Goal: Task Accomplishment & Management: Complete application form

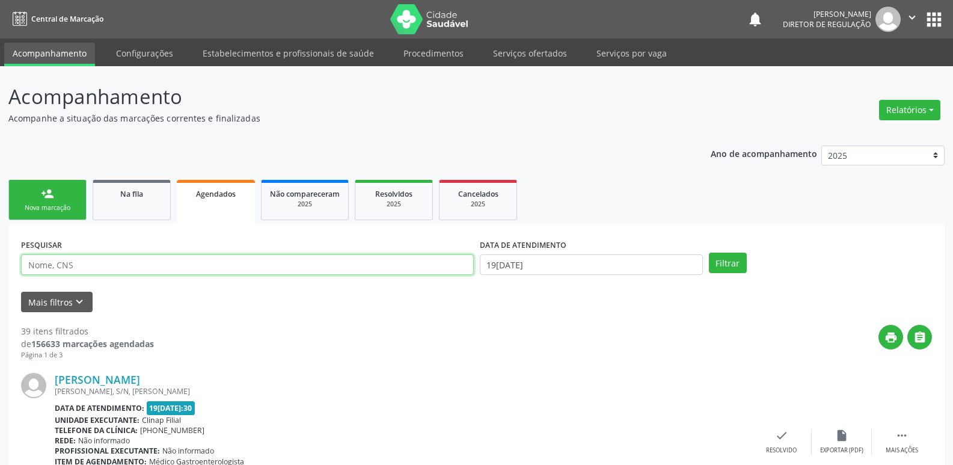
click at [188, 267] on input "text" at bounding box center [247, 264] width 453 height 20
type input "ALBERICO"
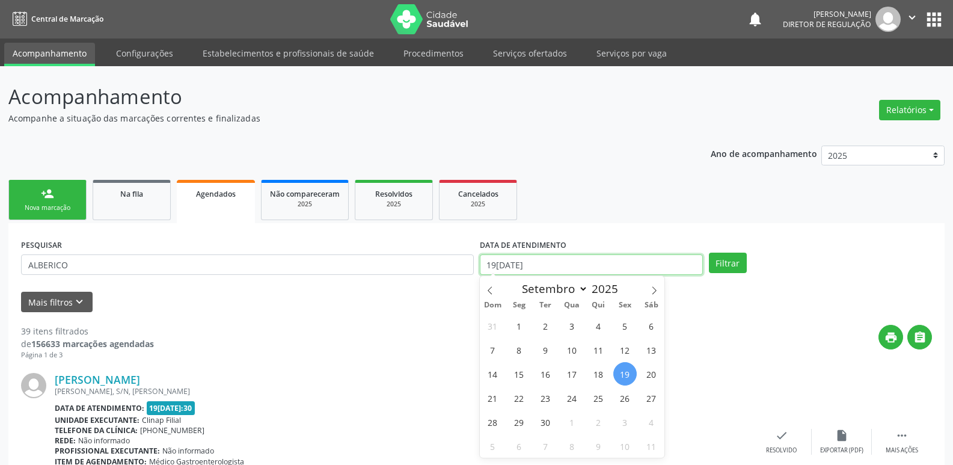
click at [584, 266] on input "19[DATE]" at bounding box center [591, 264] width 223 height 20
click at [599, 351] on span "11" at bounding box center [598, 349] width 23 height 23
type input "1[DATE]"
click at [599, 351] on span "11" at bounding box center [598, 349] width 23 height 23
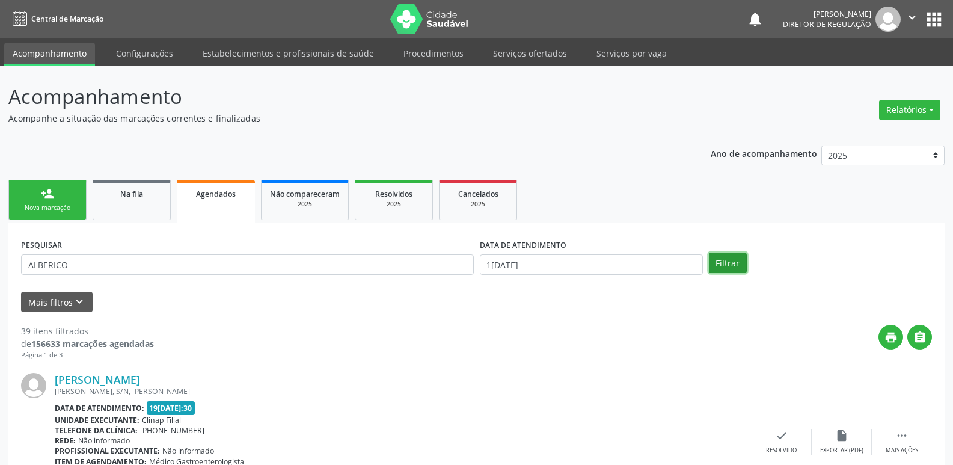
click at [726, 265] on button "Filtrar" at bounding box center [728, 263] width 38 height 20
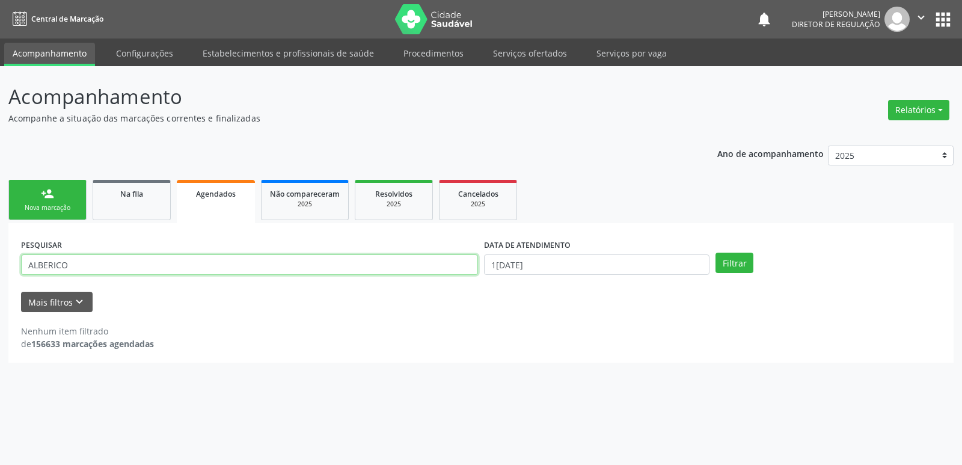
click at [100, 264] on input "ALBERICO" at bounding box center [249, 264] width 457 height 20
drag, startPoint x: 38, startPoint y: 263, endPoint x: 52, endPoint y: 266, distance: 14.2
click at [40, 266] on input "ALBERICO" at bounding box center [249, 264] width 457 height 20
click at [731, 267] on button "Filtrar" at bounding box center [734, 263] width 38 height 20
click at [120, 268] on input "AUBERICO" at bounding box center [249, 264] width 457 height 20
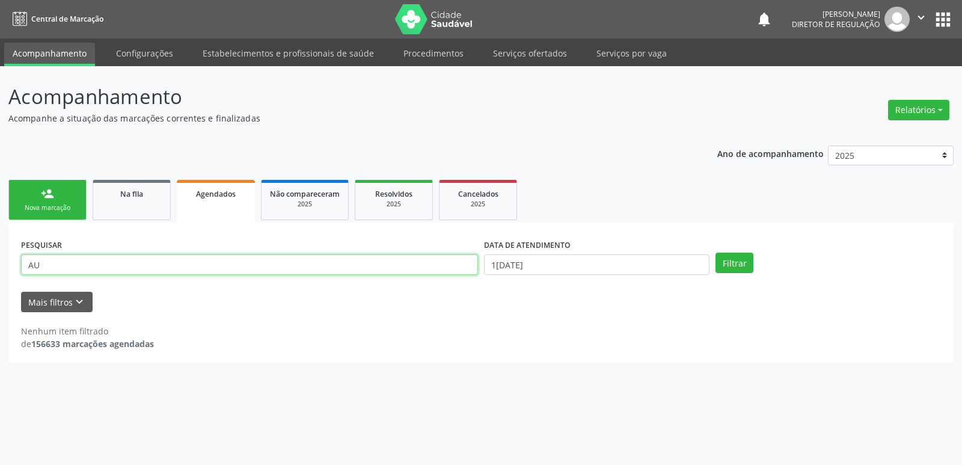
type input "A"
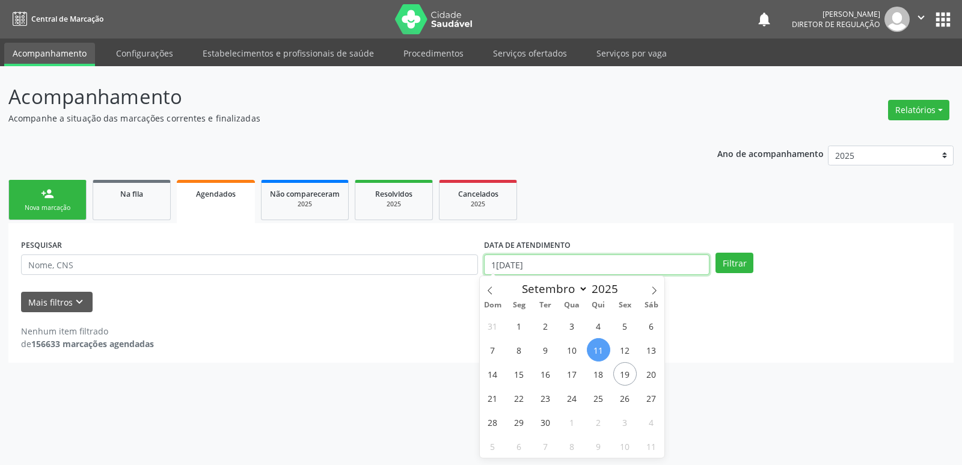
click at [542, 271] on input "1[DATE]" at bounding box center [596, 264] width 225 height 20
click at [522, 324] on span "1" at bounding box center [518, 325] width 23 height 23
type input "[DATE]"
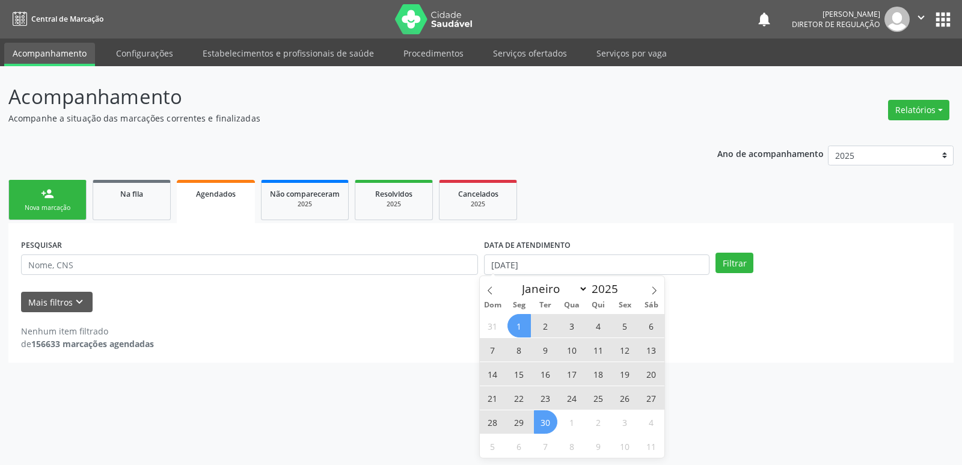
click at [554, 425] on span "30" at bounding box center [545, 421] width 23 height 23
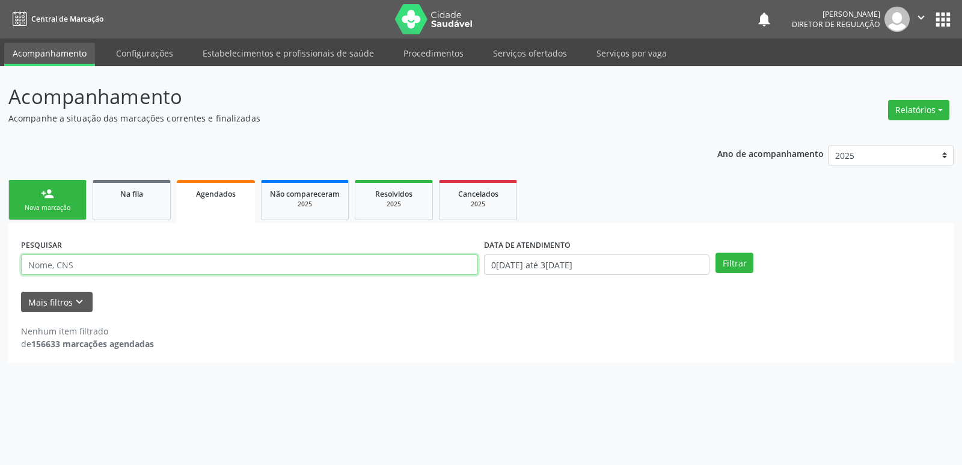
click at [305, 269] on input "text" at bounding box center [249, 264] width 457 height 20
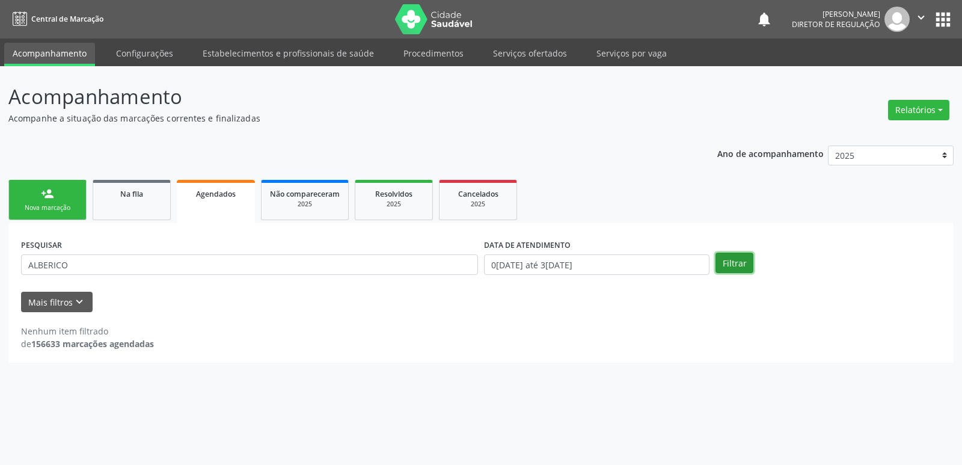
click at [734, 259] on button "Filtrar" at bounding box center [734, 263] width 38 height 20
click at [36, 265] on input "ALBERICO" at bounding box center [249, 264] width 457 height 20
click at [729, 258] on button "Filtrar" at bounding box center [734, 263] width 38 height 20
click at [80, 266] on input "AUBERICO" at bounding box center [249, 264] width 457 height 20
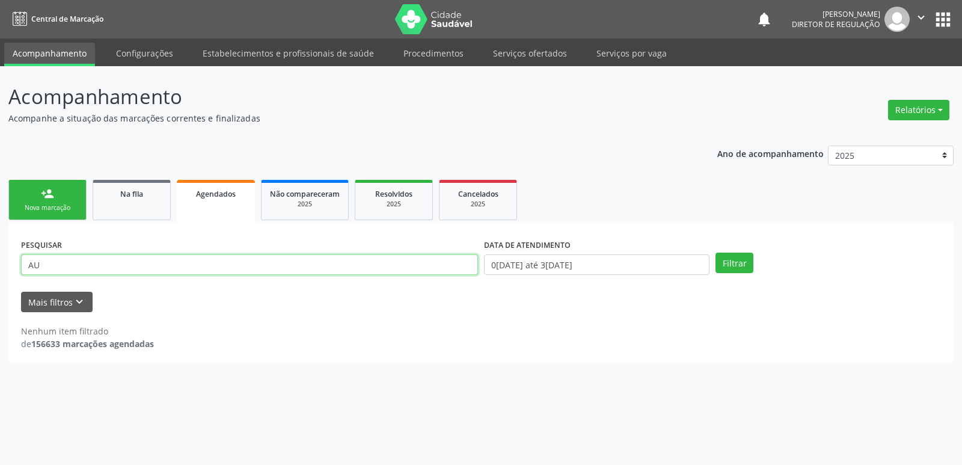
type input "A"
click at [118, 200] on link "Na fila" at bounding box center [132, 200] width 78 height 40
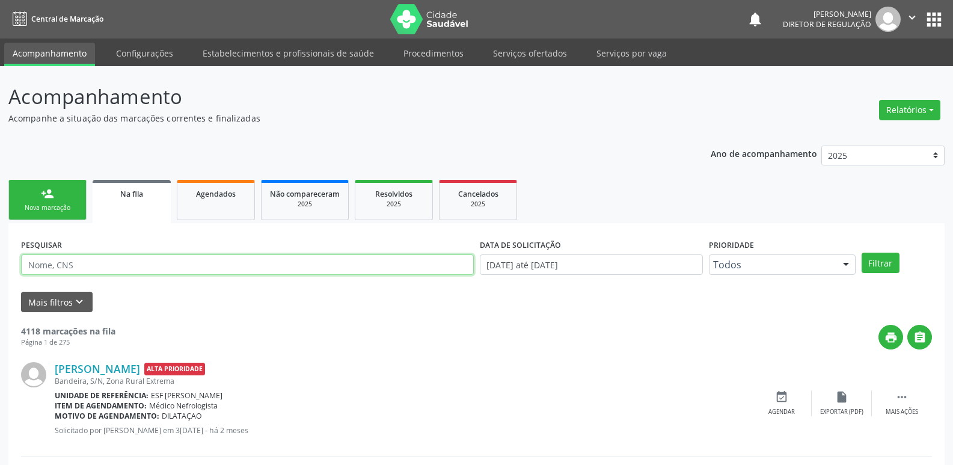
click at [144, 265] on input "text" at bounding box center [247, 264] width 453 height 20
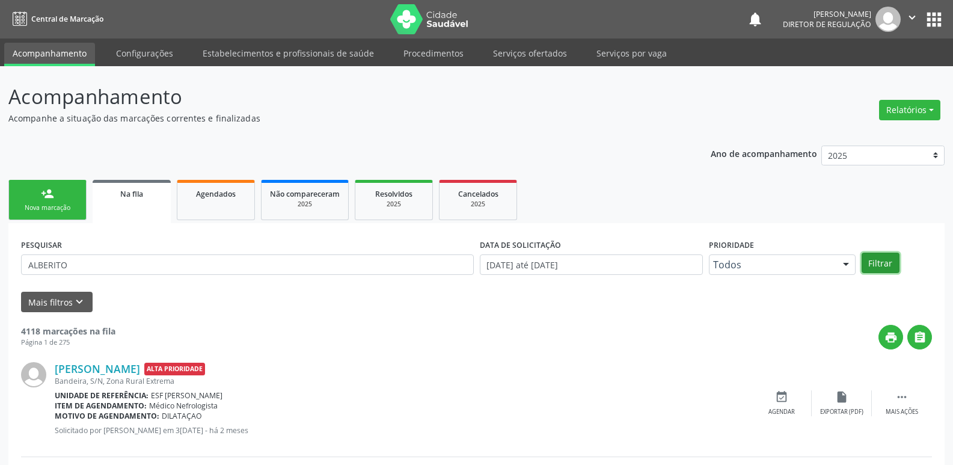
click at [883, 263] on button "Filtrar" at bounding box center [881, 263] width 38 height 20
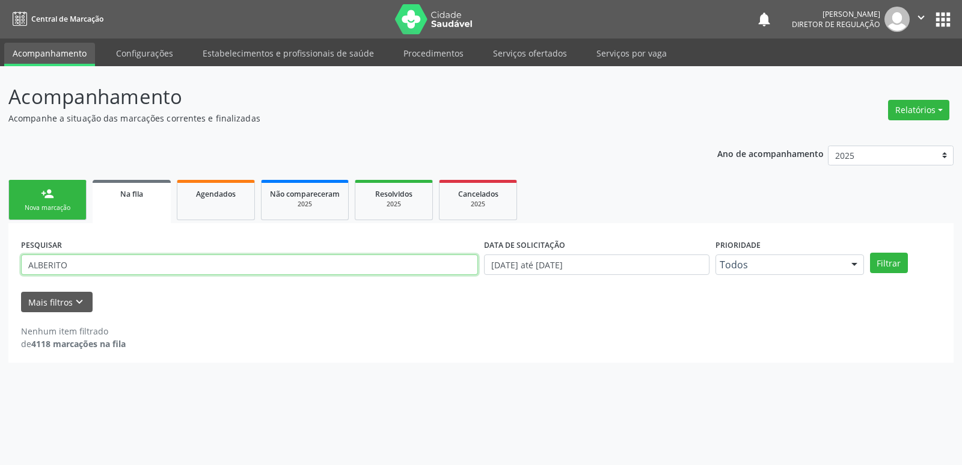
click at [38, 265] on input "ALBERITO" at bounding box center [249, 264] width 457 height 20
click at [888, 270] on button "Filtrar" at bounding box center [889, 263] width 38 height 20
click at [38, 265] on input "AUBERITO" at bounding box center [249, 264] width 457 height 20
type input "ALBERITO"
click at [880, 266] on button "Filtrar" at bounding box center [889, 263] width 38 height 20
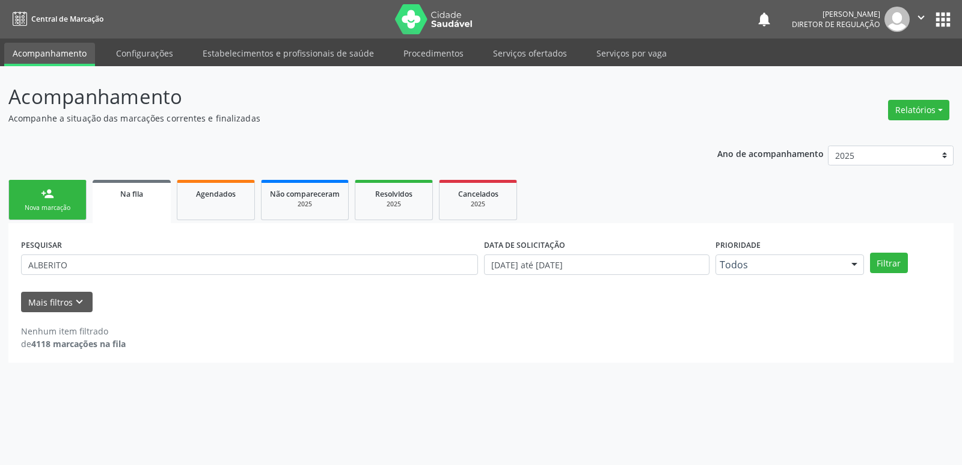
click at [66, 207] on div "Nova marcação" at bounding box center [47, 207] width 60 height 9
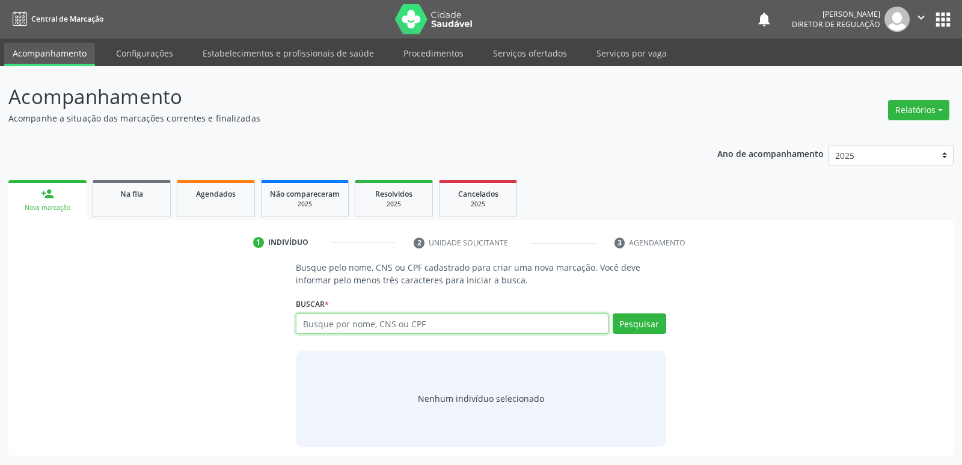
click at [405, 317] on input "text" at bounding box center [452, 323] width 312 height 20
type input "[PERSON_NAME]"
click at [660, 328] on button "Pesquisar" at bounding box center [640, 323] width 54 height 20
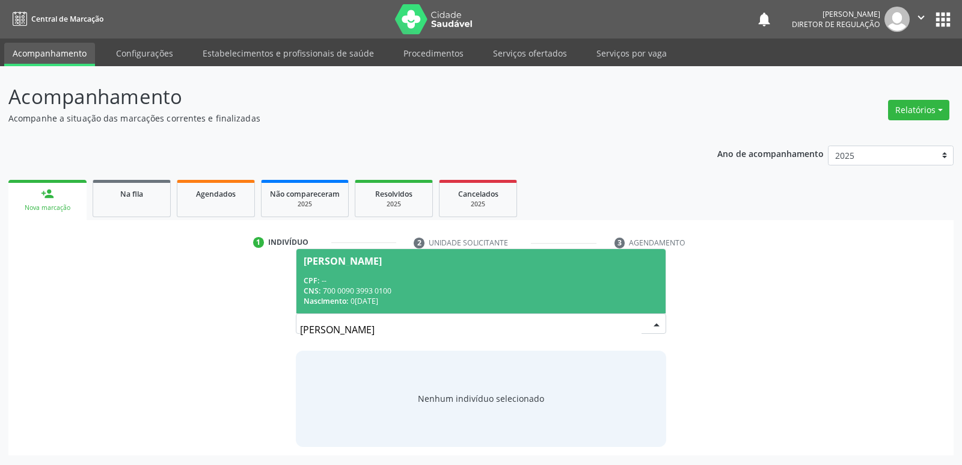
click at [383, 283] on div "CPF: --" at bounding box center [481, 280] width 354 height 10
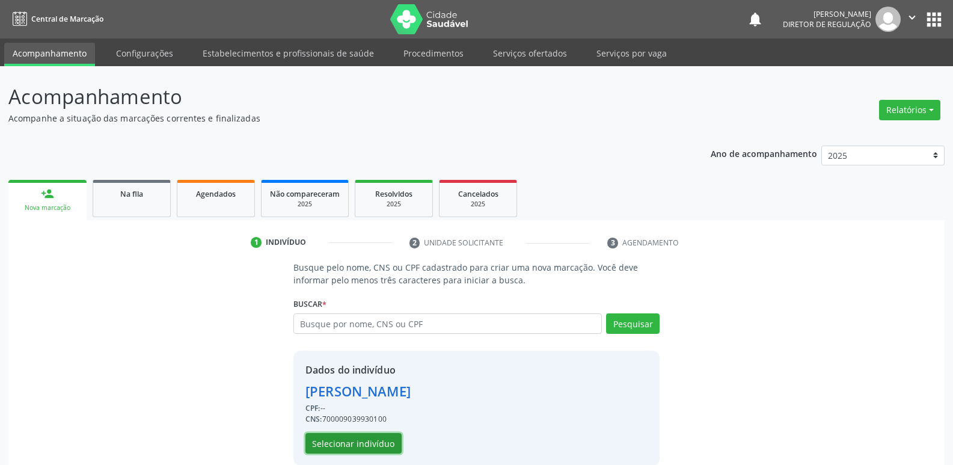
click at [379, 445] on button "Selecionar indivíduo" at bounding box center [353, 443] width 96 height 20
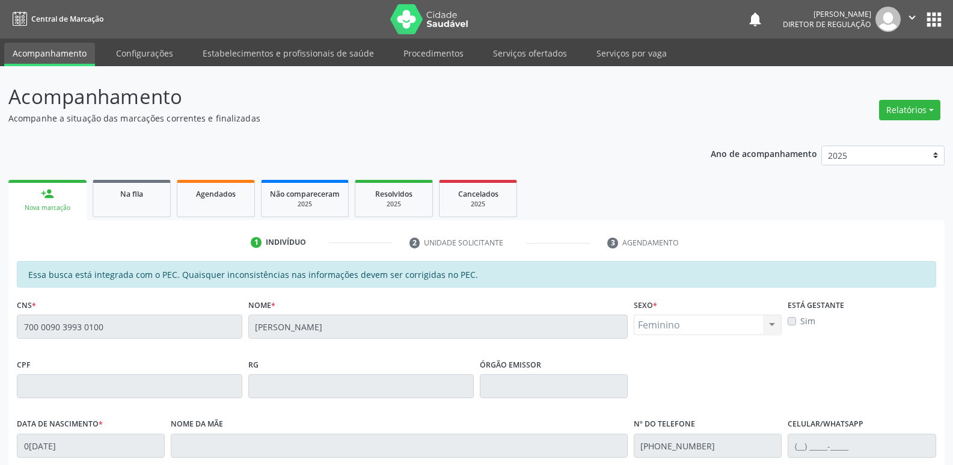
click at [23, 342] on fieldset "CNS * 700 0090 3993 0100" at bounding box center [129, 321] width 225 height 51
click at [219, 197] on span "Agendados" at bounding box center [216, 194] width 40 height 10
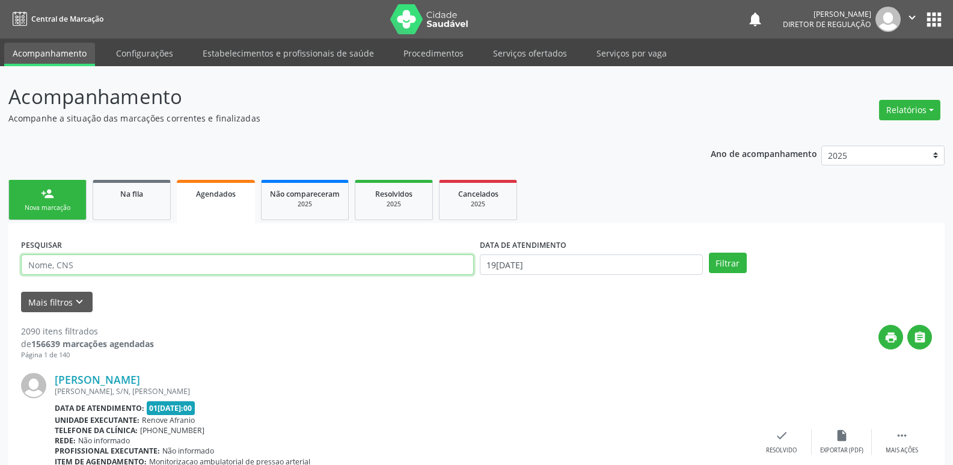
click at [284, 261] on input "text" at bounding box center [247, 264] width 453 height 20
paste input "700 0090 3993 0100"
type input "700 0090 3993 0100"
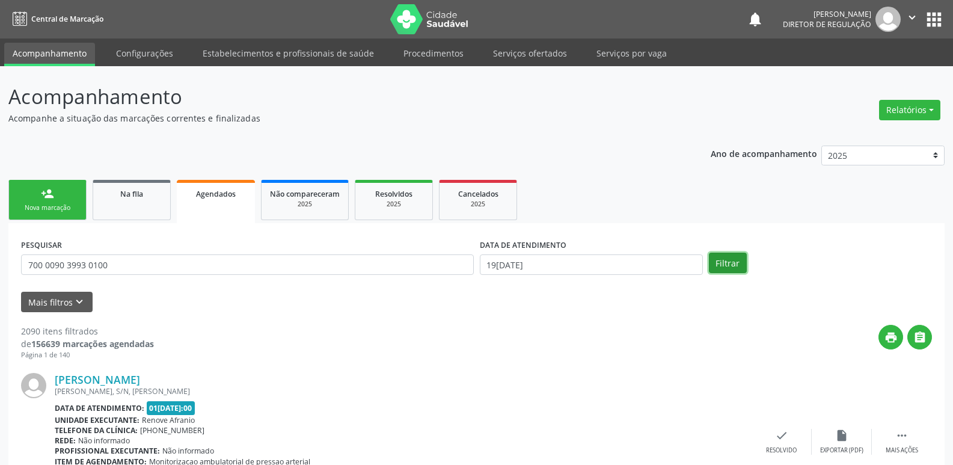
click at [732, 258] on button "Filtrar" at bounding box center [728, 263] width 38 height 20
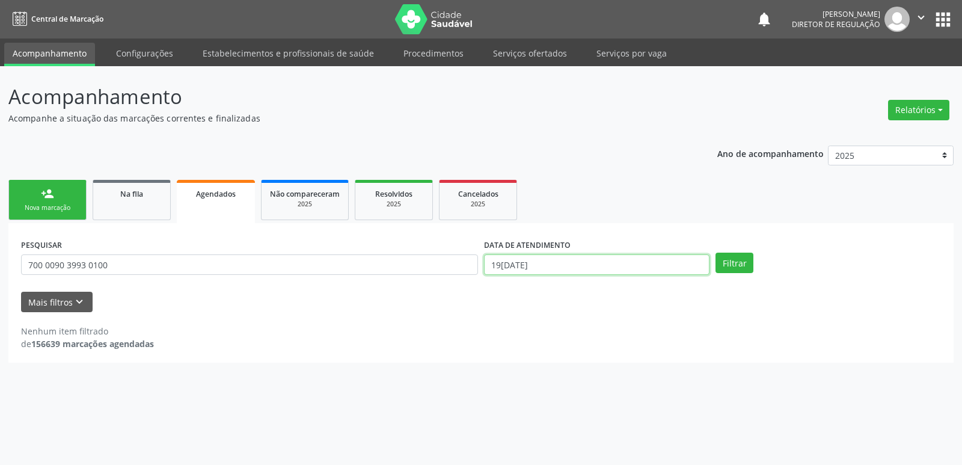
click at [620, 260] on input "19[DATE]" at bounding box center [596, 264] width 225 height 20
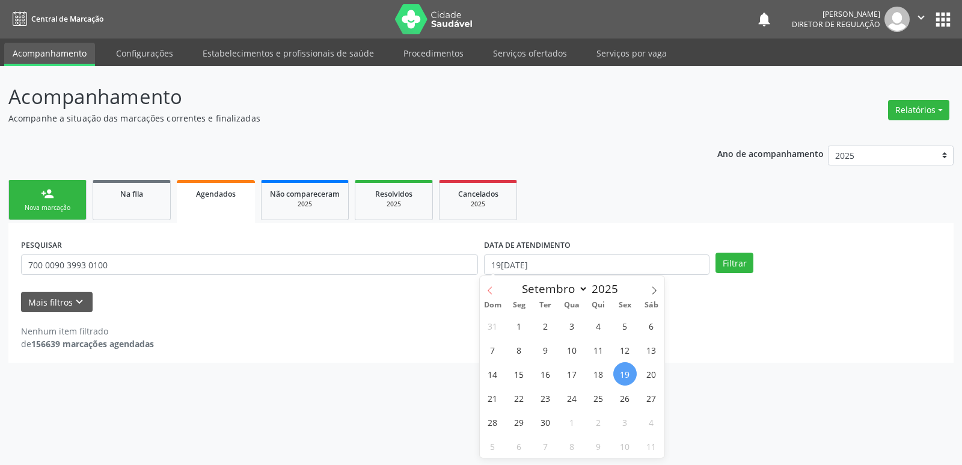
click at [489, 292] on icon at bounding box center [490, 290] width 4 height 8
select select "7"
click at [622, 326] on span "1" at bounding box center [624, 325] width 23 height 23
type input "01[DATE]"
click at [653, 293] on icon at bounding box center [654, 290] width 4 height 8
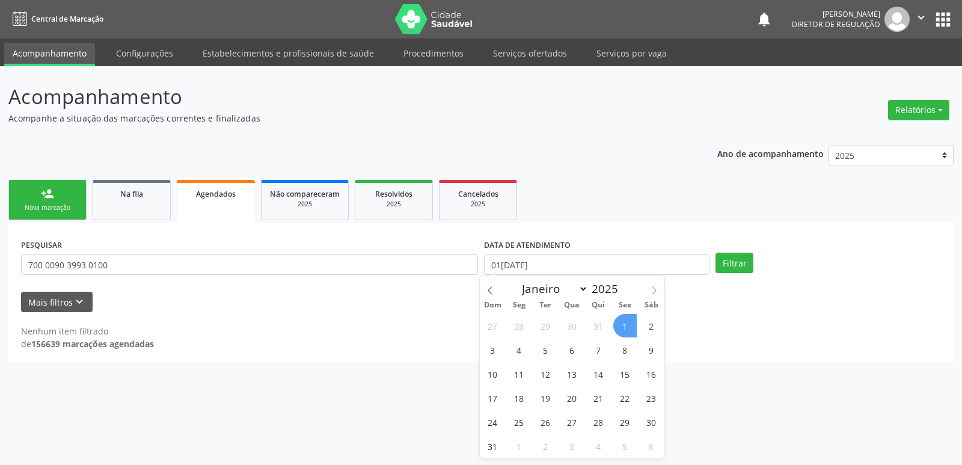
select select "8"
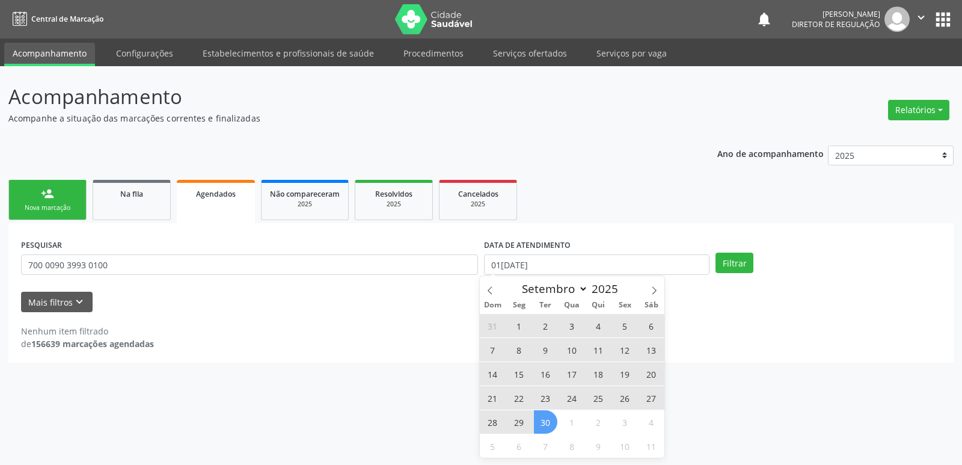
click at [542, 423] on span "30" at bounding box center [545, 421] width 23 height 23
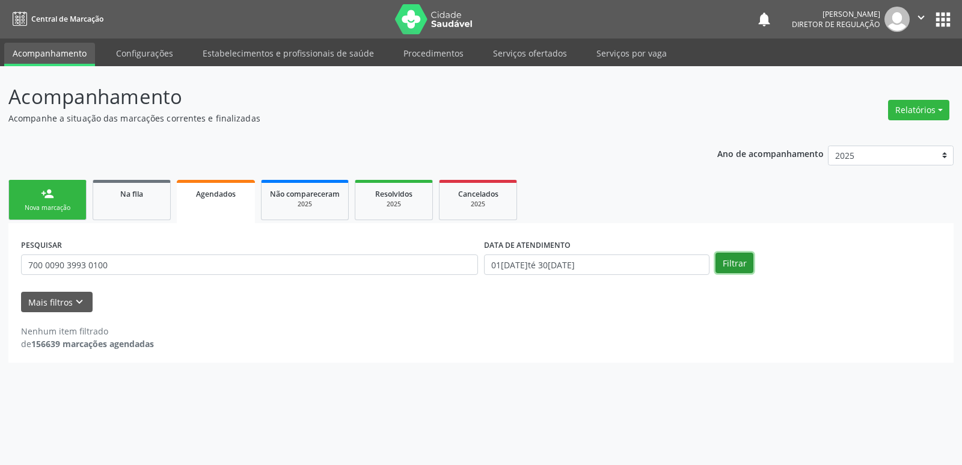
click at [725, 266] on button "Filtrar" at bounding box center [734, 263] width 38 height 20
drag, startPoint x: 109, startPoint y: 265, endPoint x: 13, endPoint y: 278, distance: 97.0
click at [13, 278] on div "PESQUISAR 700 0090 3993 0100 DATA DE ATENDIMENTO 01[DATE]té 30[DATE] Filtrar UN…" at bounding box center [480, 292] width 945 height 139
click at [64, 208] on div "Nova marcação" at bounding box center [47, 207] width 60 height 9
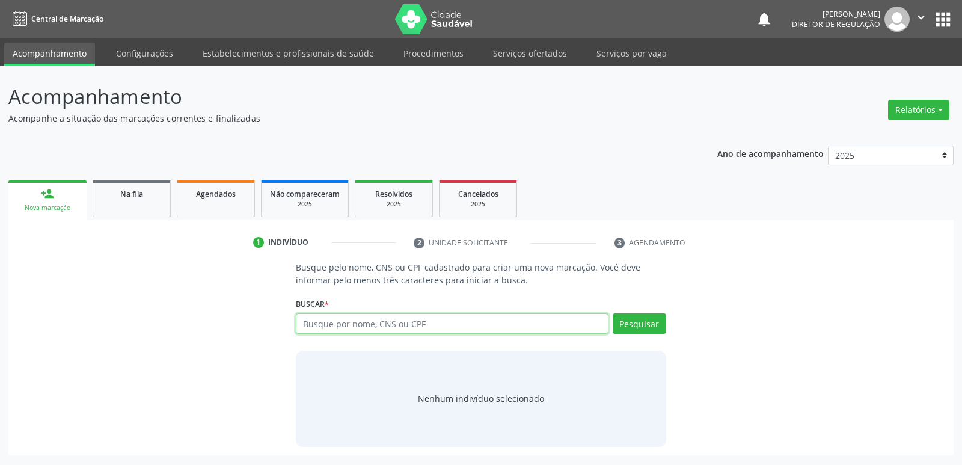
click at [417, 325] on input "text" at bounding box center [452, 323] width 312 height 20
paste input "700 0090 3993 0100"
type input "700 0090 3993 0100"
click at [654, 323] on button "Pesquisar" at bounding box center [640, 323] width 54 height 20
type input "700 0090 3993 0100"
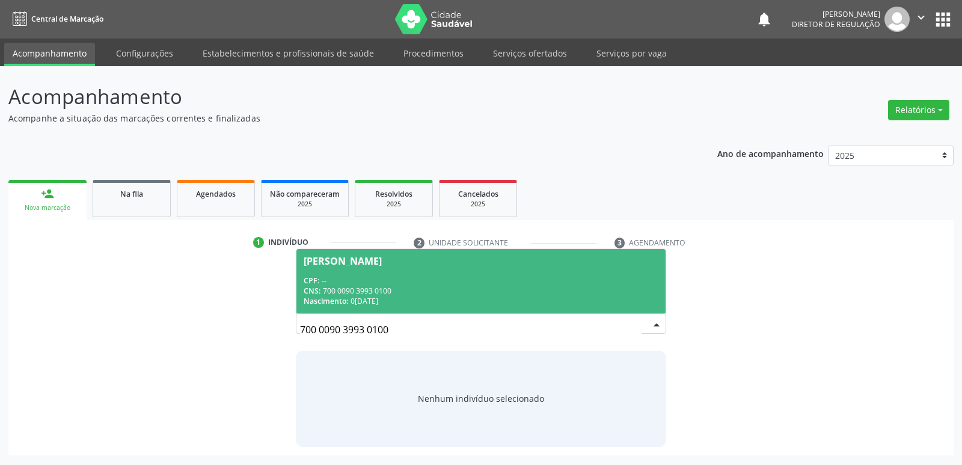
drag, startPoint x: 391, startPoint y: 328, endPoint x: 287, endPoint y: 334, distance: 104.8
click at [287, 334] on div "Busque pelo nome, CNS ou CPF cadastrado para criar uma nova marcação. Você deve…" at bounding box center [481, 353] width 928 height 185
click at [130, 199] on link "Na fila" at bounding box center [132, 198] width 78 height 37
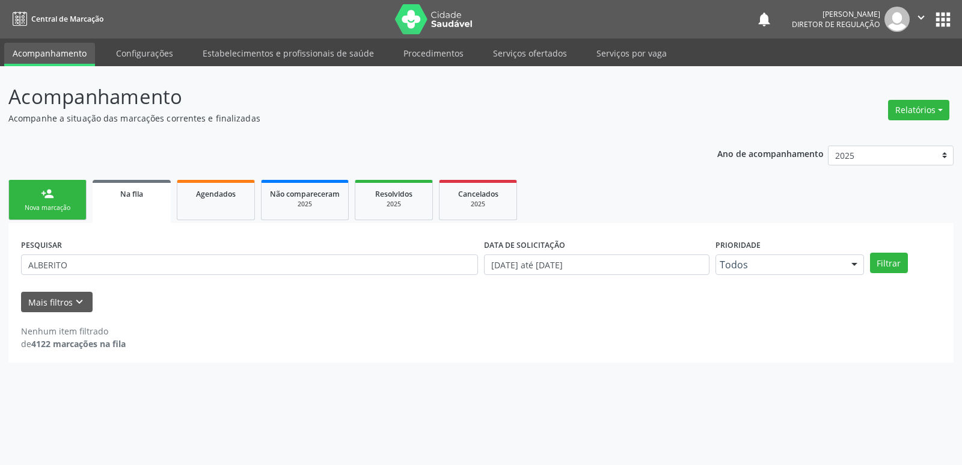
click at [57, 202] on link "person_add Nova marcação" at bounding box center [47, 200] width 78 height 40
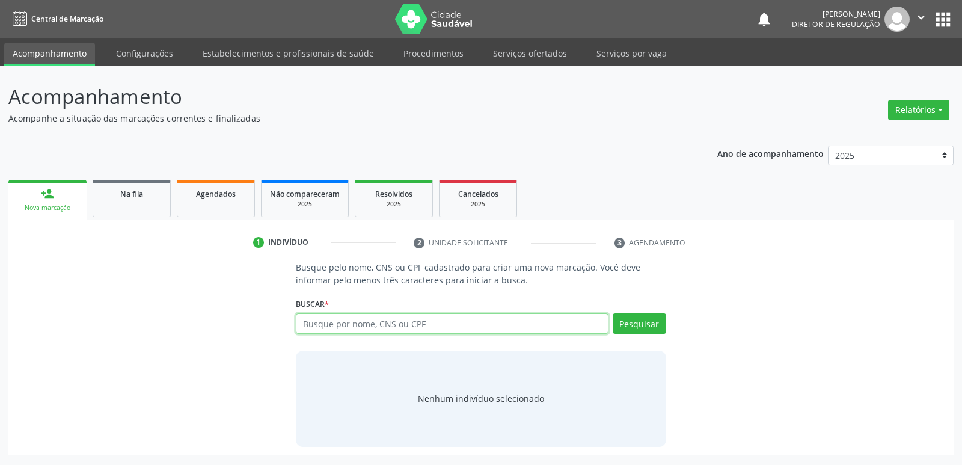
click at [331, 322] on input "text" at bounding box center [452, 323] width 312 height 20
type input "709207231276639"
click at [656, 320] on button "Pesquisar" at bounding box center [640, 323] width 54 height 20
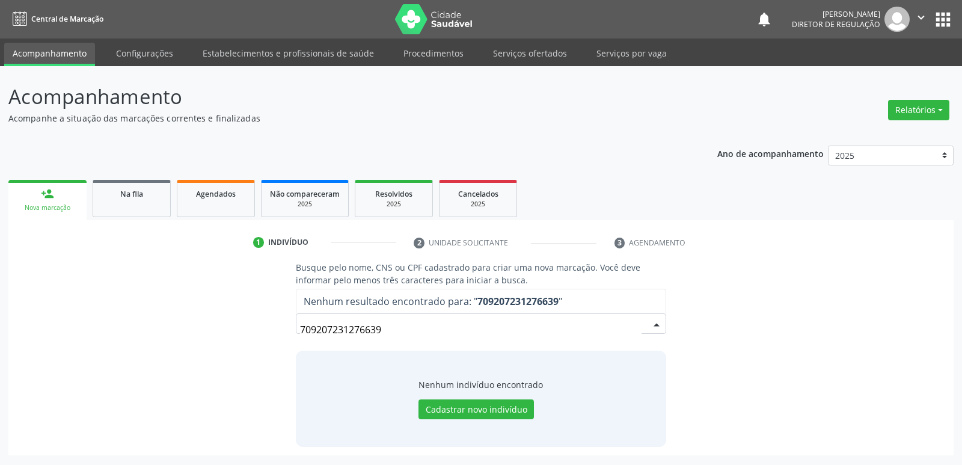
click at [333, 328] on input "709207231276639" at bounding box center [470, 329] width 341 height 24
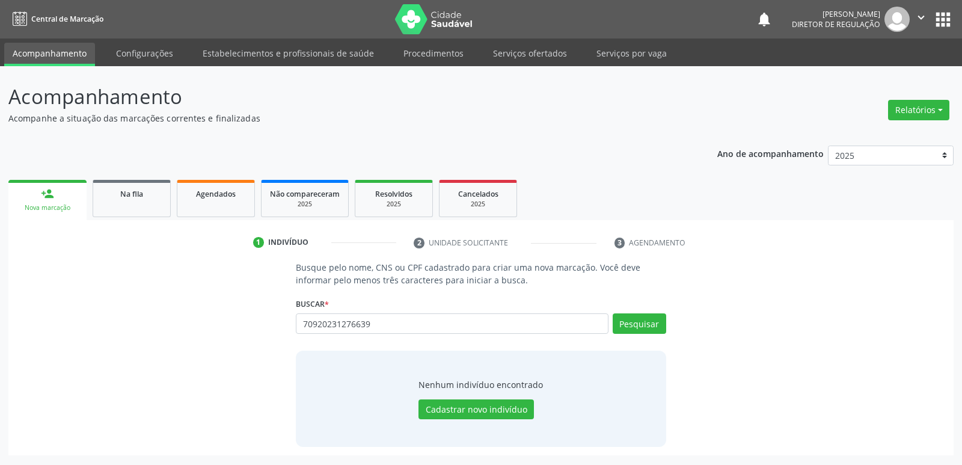
click at [326, 324] on input "70920231276639" at bounding box center [452, 323] width 312 height 20
type input "709203231276639"
click at [645, 327] on button "Pesquisar" at bounding box center [640, 323] width 54 height 20
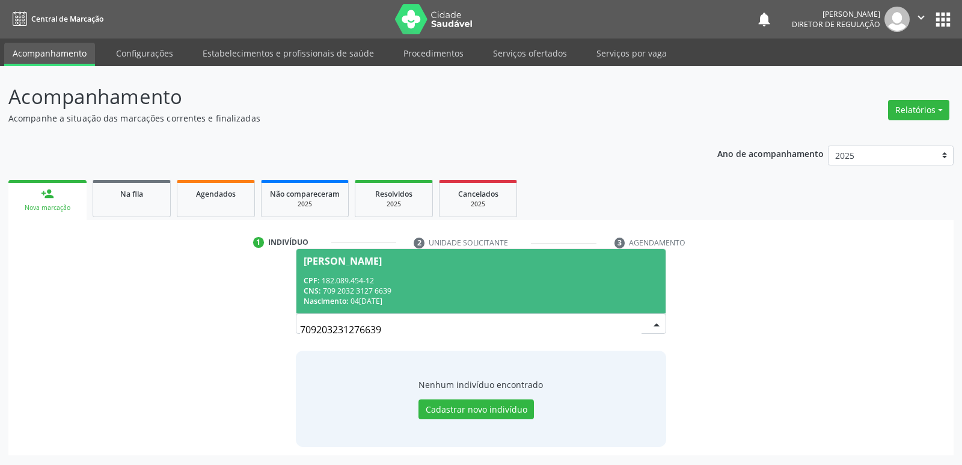
click at [441, 280] on div "CPF: 182.089.454-12" at bounding box center [481, 280] width 354 height 10
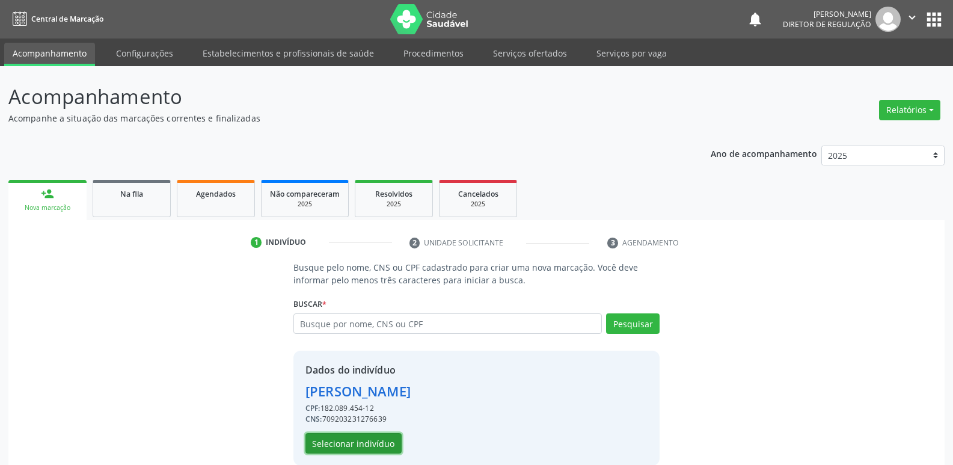
click at [386, 440] on button "Selecionar indivíduo" at bounding box center [353, 443] width 96 height 20
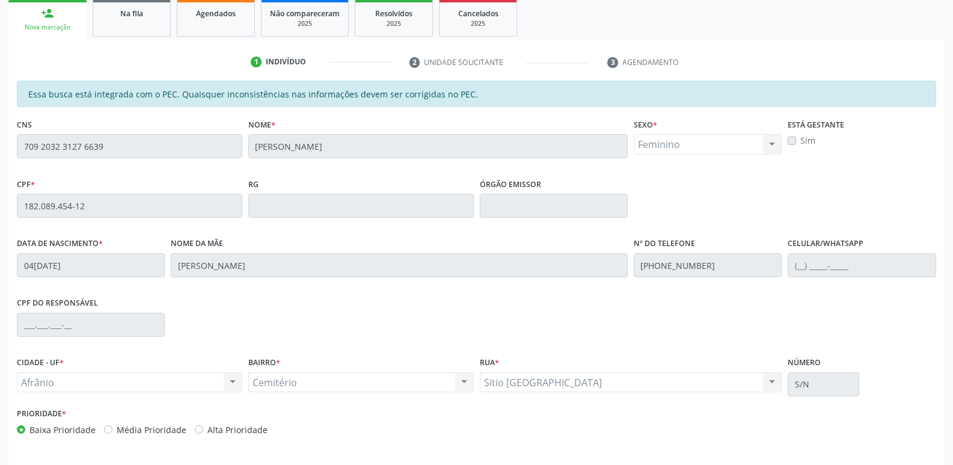
scroll to position [222, 0]
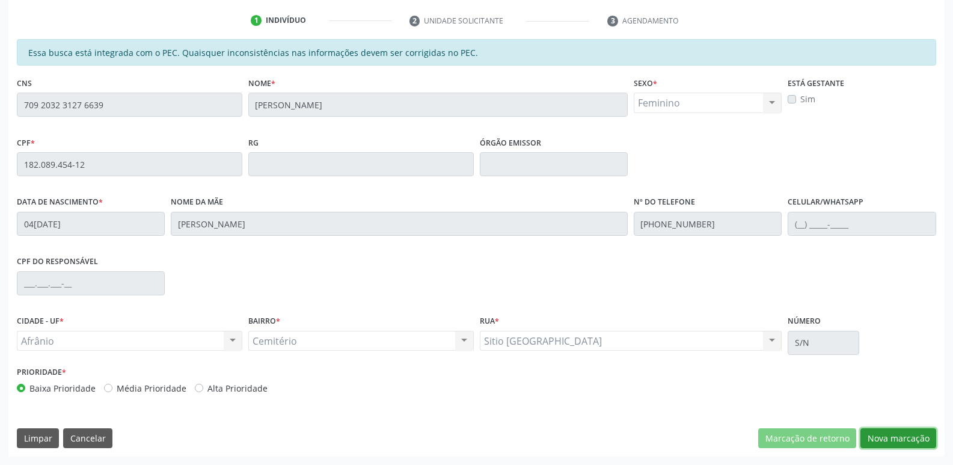
click at [909, 436] on button "Nova marcação" at bounding box center [898, 438] width 76 height 20
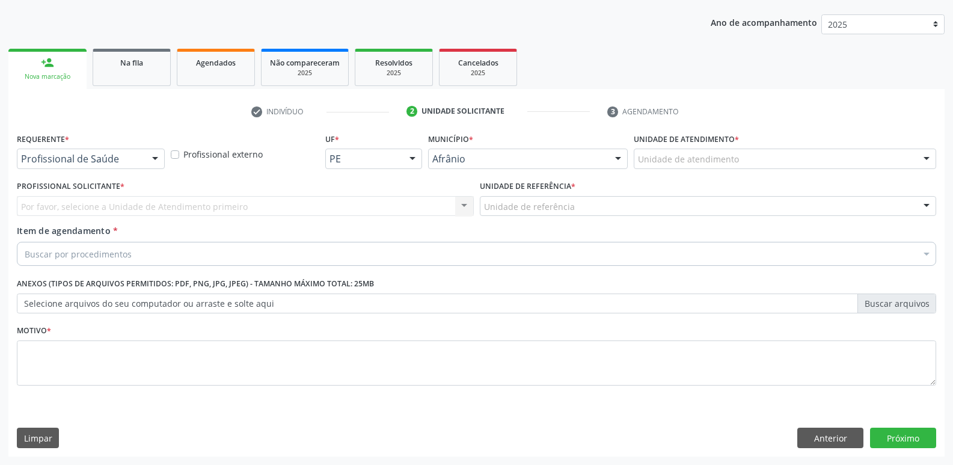
scroll to position [131, 0]
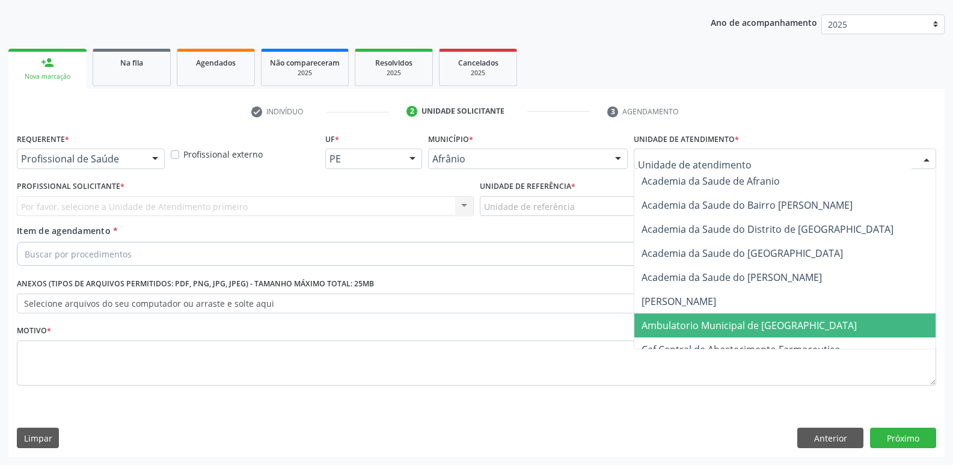
click at [720, 331] on span "Ambulatorio Municipal de [GEOGRAPHIC_DATA]" at bounding box center [749, 325] width 215 height 13
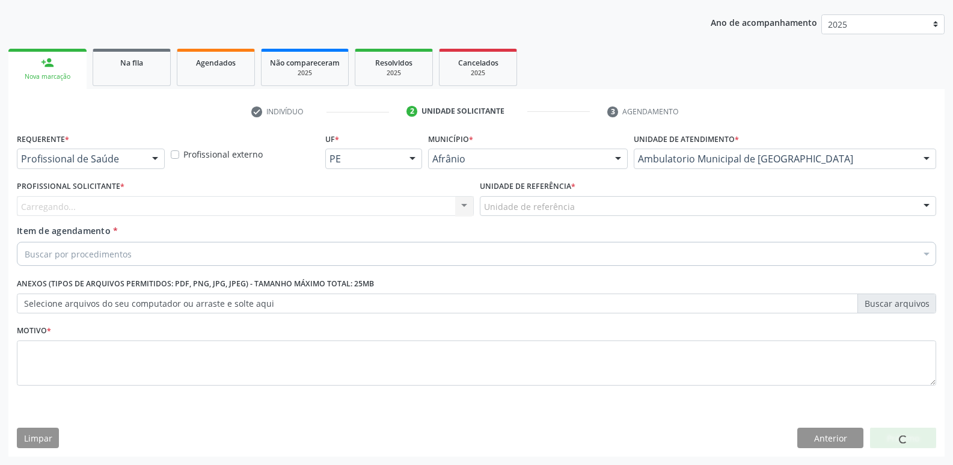
click at [582, 210] on div "Unidade de referência" at bounding box center [708, 206] width 457 height 20
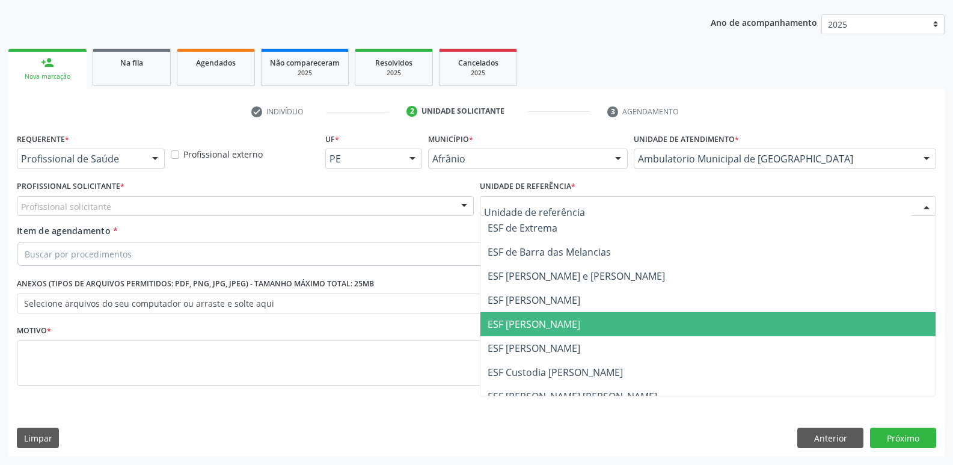
click at [586, 327] on span "ESF [PERSON_NAME]" at bounding box center [708, 324] width 456 height 24
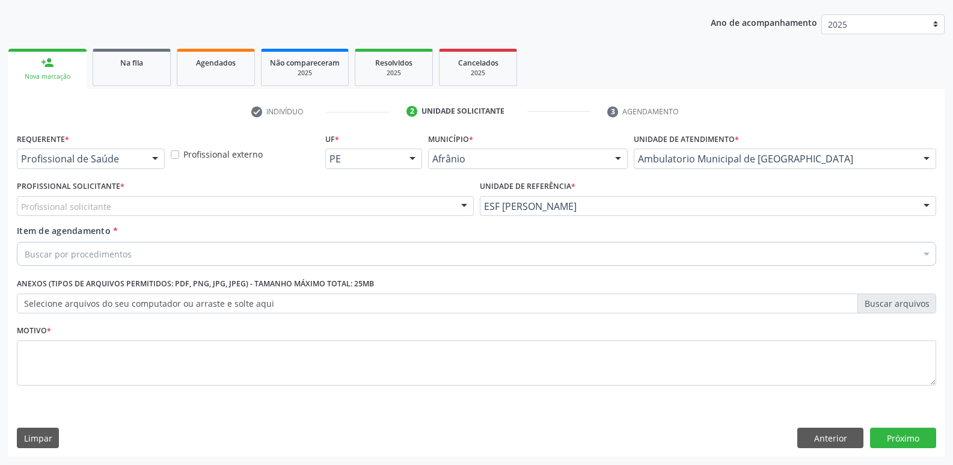
click at [247, 203] on div "Profissional solicitante" at bounding box center [245, 206] width 457 height 20
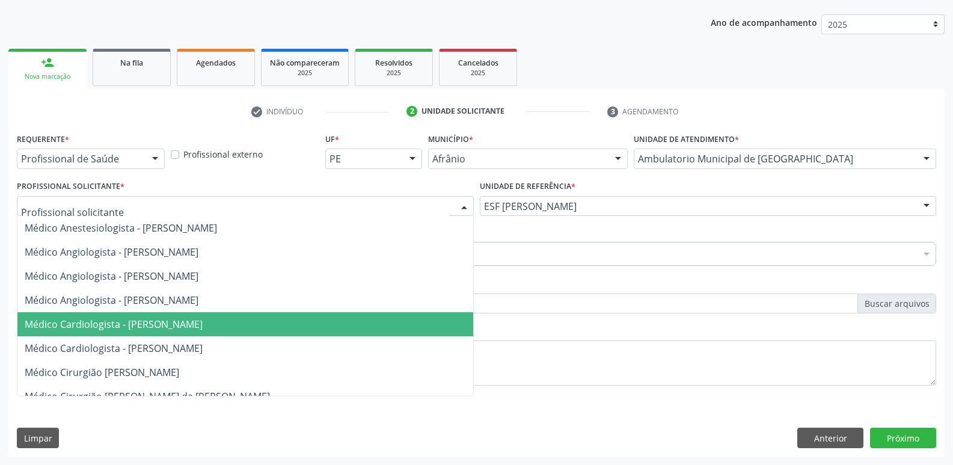
click at [203, 327] on span "Médico Cardiologista - [PERSON_NAME]" at bounding box center [114, 323] width 178 height 13
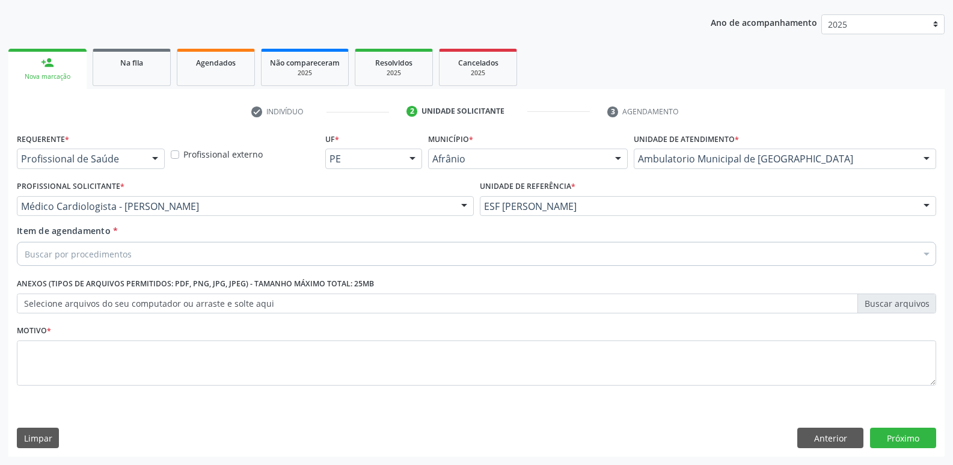
click at [254, 245] on div "Buscar por procedimentos" at bounding box center [476, 254] width 919 height 24
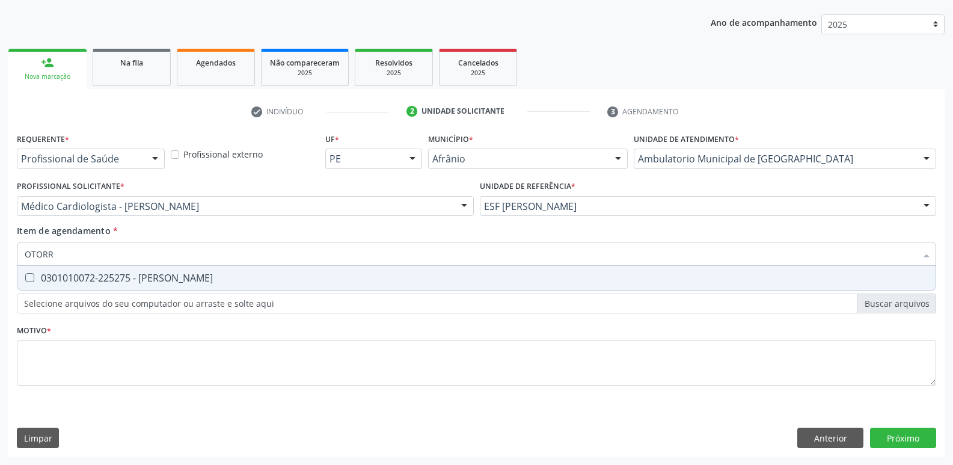
type input "OTORRI"
click at [253, 284] on span "0301010072-225275 - [PERSON_NAME]" at bounding box center [476, 278] width 918 height 24
checkbox Otorrinolaringologista "true"
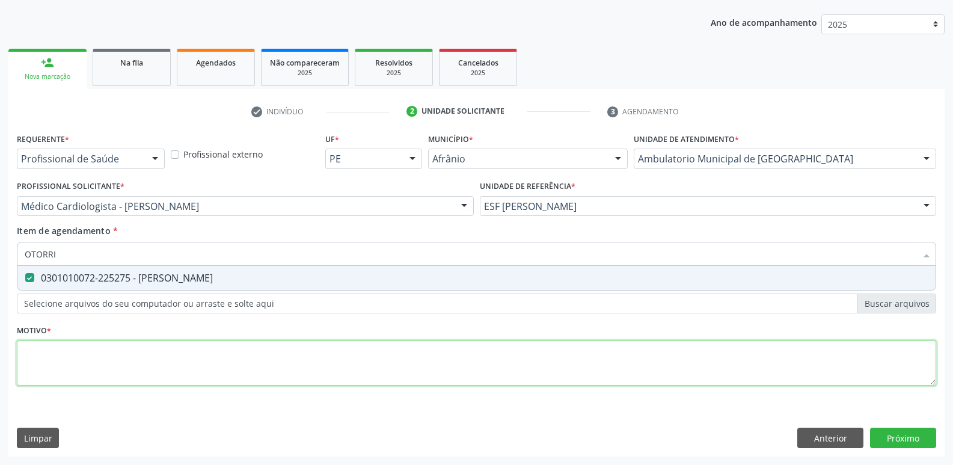
click at [271, 363] on div "Requerente * Profissional de Saúde Profissional de Saúde Paciente Nenhum result…" at bounding box center [476, 266] width 919 height 272
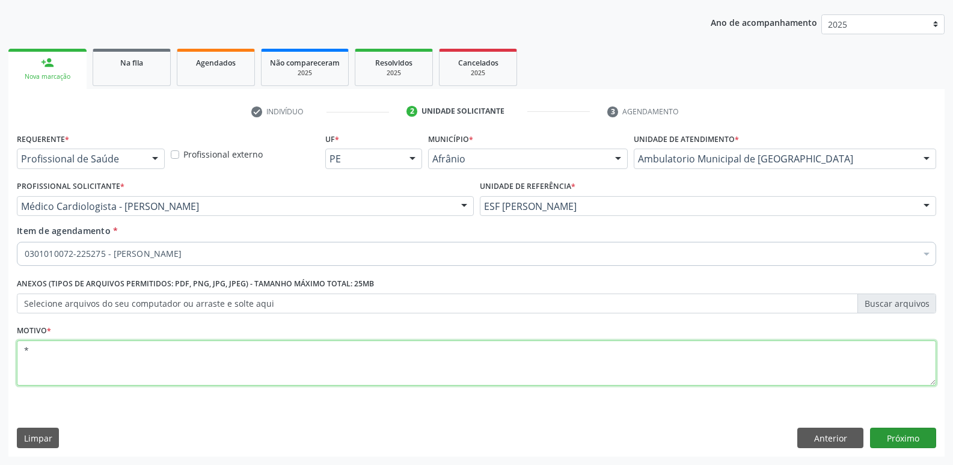
type textarea "*"
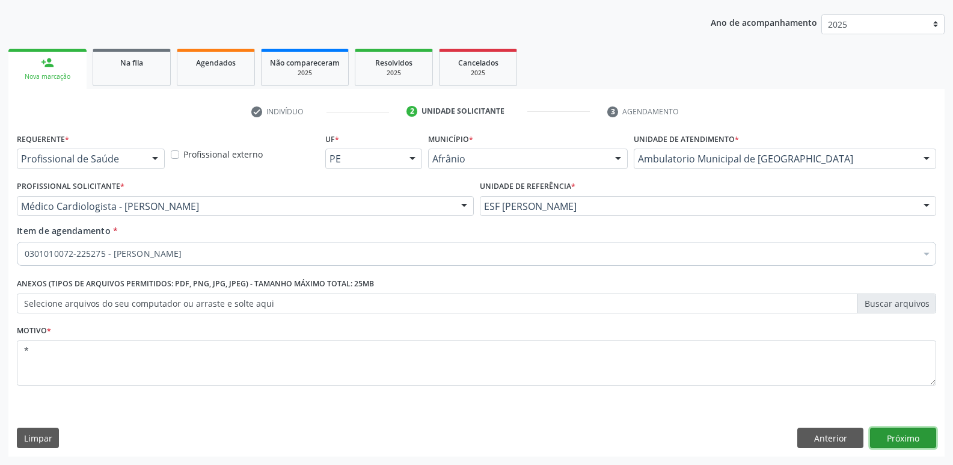
click at [893, 438] on button "Próximo" at bounding box center [903, 437] width 66 height 20
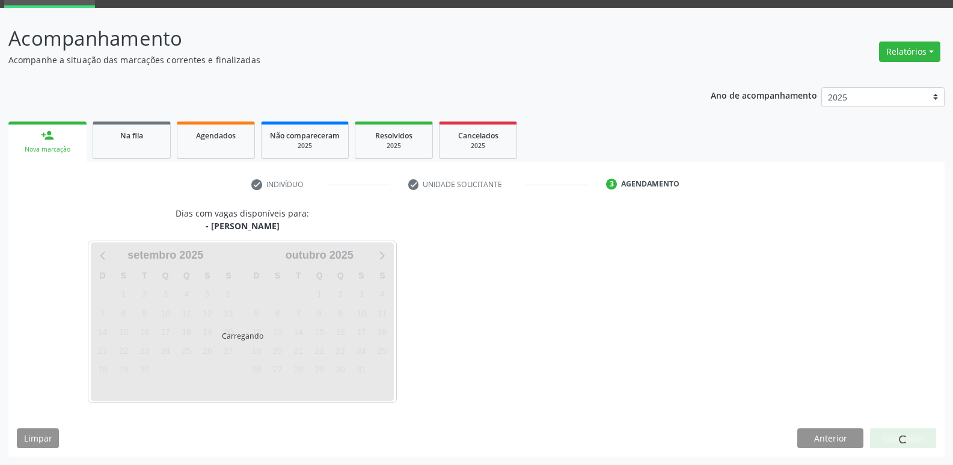
scroll to position [58, 0]
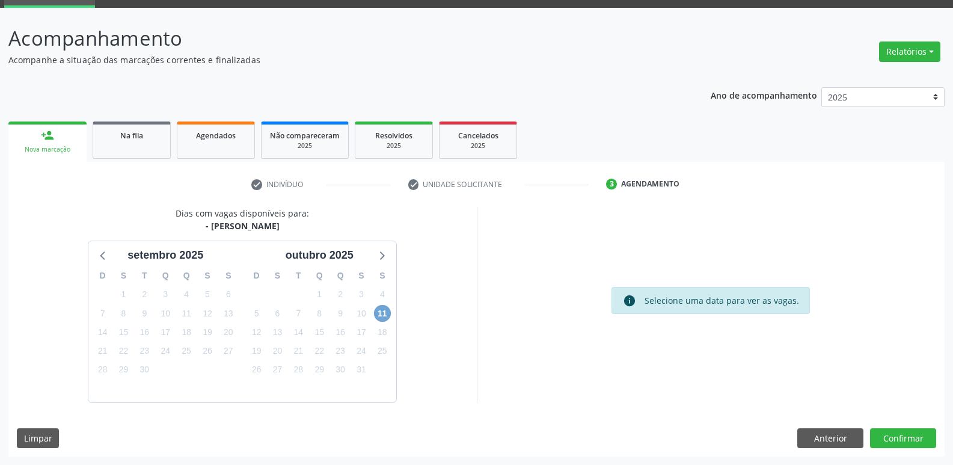
click at [387, 314] on span "11" at bounding box center [382, 313] width 17 height 17
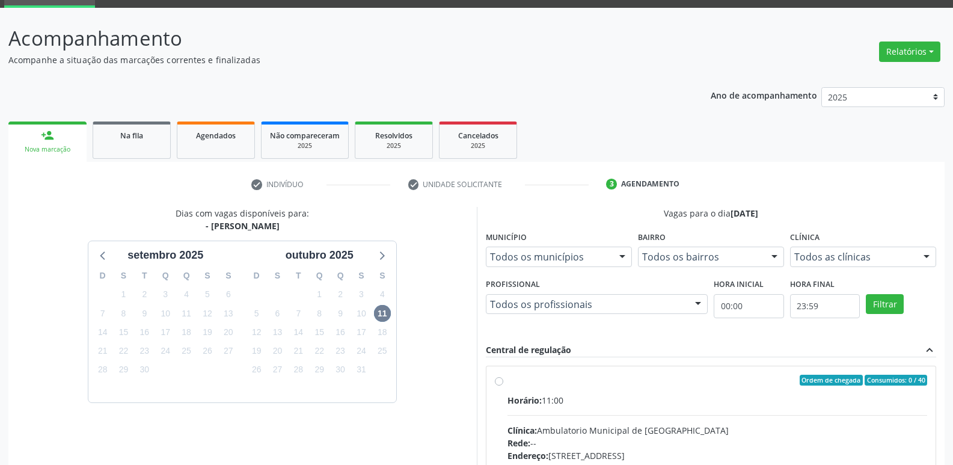
click at [607, 384] on div "Ordem de chegada Consumidos: 0 / 40" at bounding box center [717, 380] width 420 height 11
click at [503, 384] on input "Ordem de chegada Consumidos: 0 / 40 Horário: 11:00 Clínica: Ambulatorio Municip…" at bounding box center [499, 380] width 8 height 11
radio input "true"
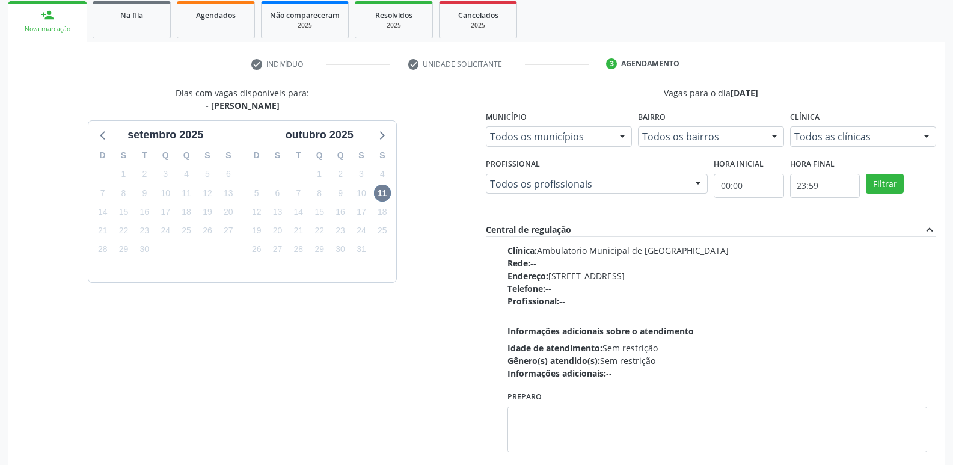
scroll to position [254, 0]
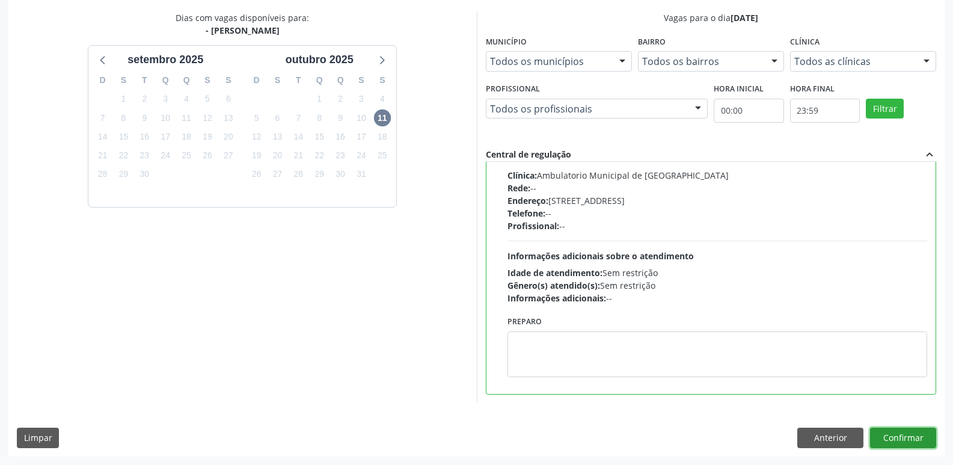
click at [904, 435] on button "Confirmar" at bounding box center [903, 437] width 66 height 20
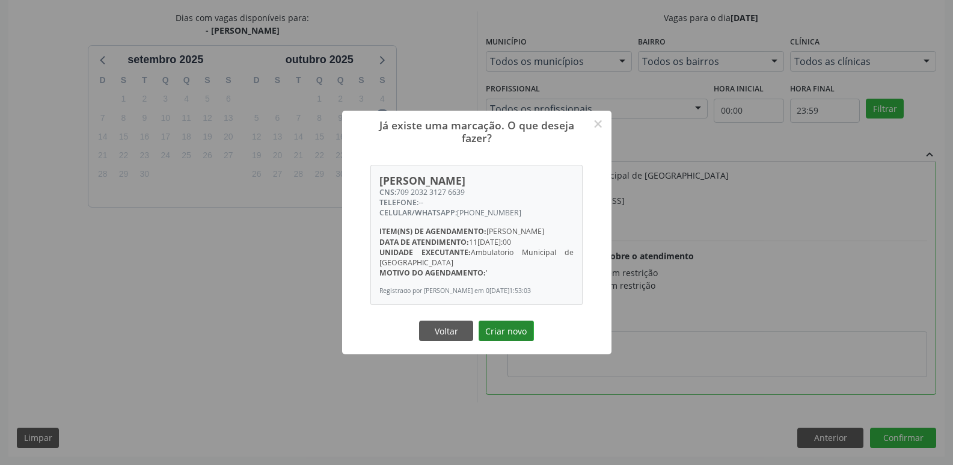
click at [508, 340] on button "Criar novo" at bounding box center [506, 330] width 55 height 20
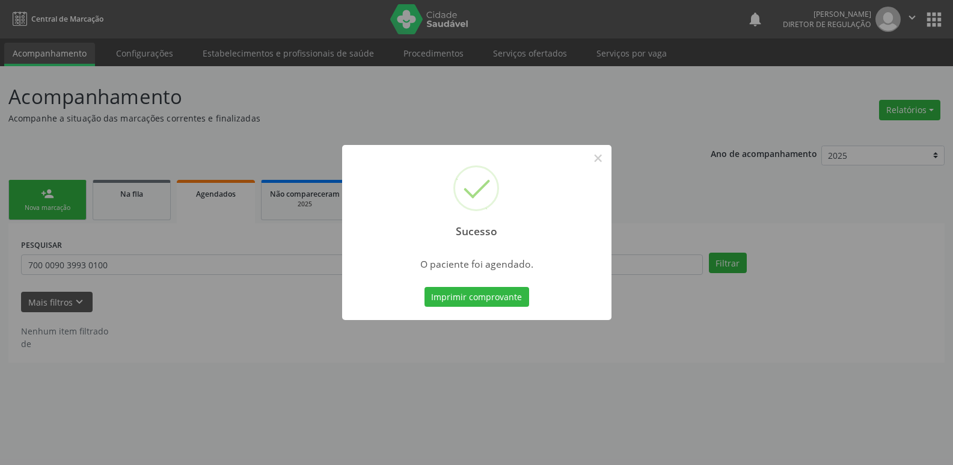
scroll to position [0, 0]
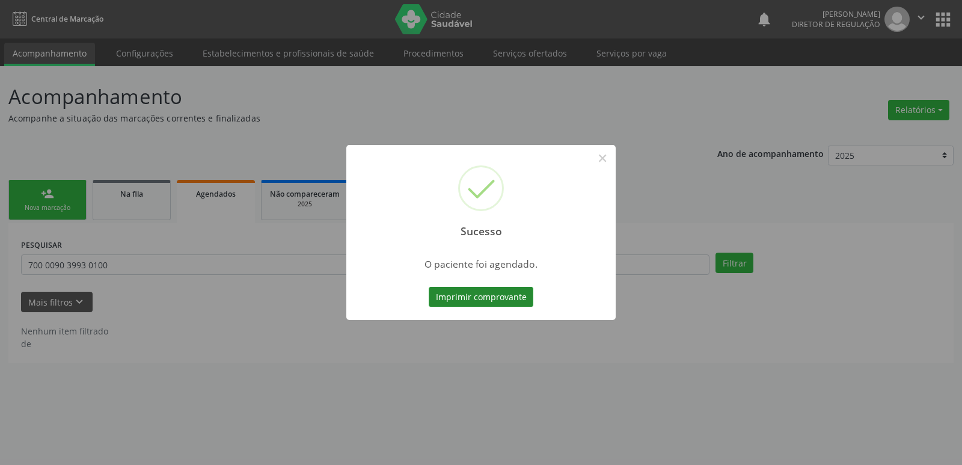
click at [496, 301] on button "Imprimir comprovante" at bounding box center [481, 297] width 105 height 20
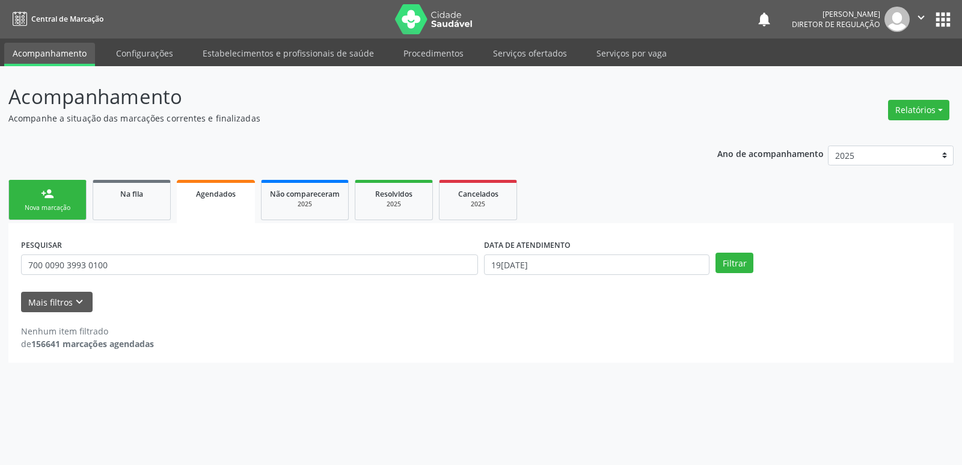
click at [63, 202] on link "person_add Nova marcação" at bounding box center [47, 200] width 78 height 40
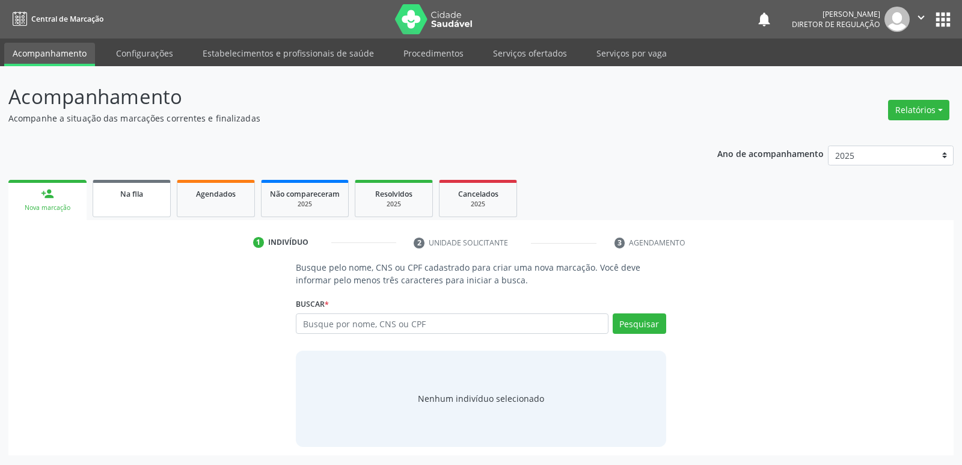
click at [129, 203] on link "Na fila" at bounding box center [132, 198] width 78 height 37
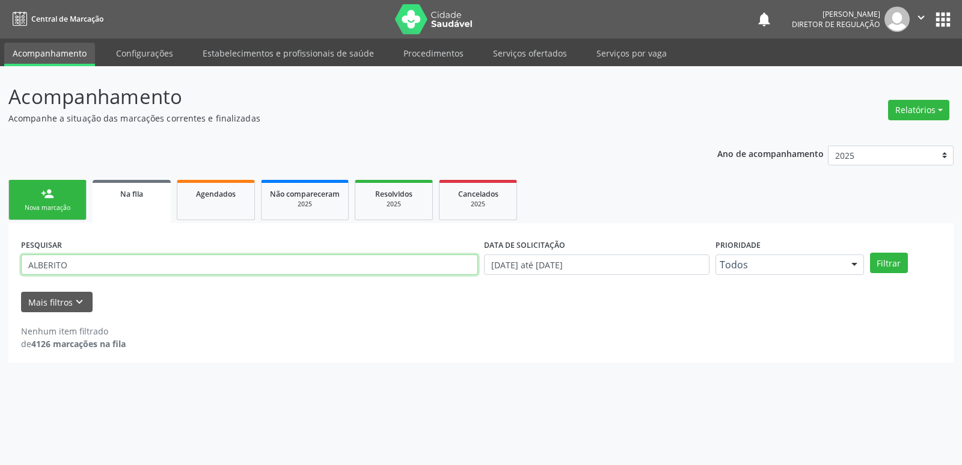
click at [107, 264] on input "ALBERITO" at bounding box center [249, 264] width 457 height 20
type input "A"
type input "700009039930109"
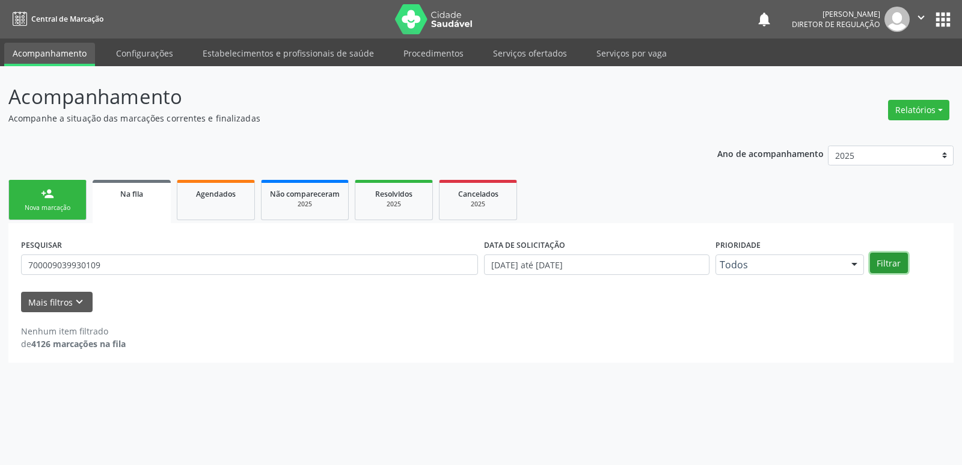
click at [887, 263] on button "Filtrar" at bounding box center [889, 263] width 38 height 20
drag, startPoint x: 108, startPoint y: 266, endPoint x: 14, endPoint y: 256, distance: 94.3
click at [14, 256] on div "PESQUISAR 700009039930109 DATA DE SOLICITAÇÃO 01[DATE]té 19[DATE] Prioridade To…" at bounding box center [480, 292] width 945 height 139
click at [47, 201] on link "person_add Nova marcação" at bounding box center [47, 200] width 78 height 40
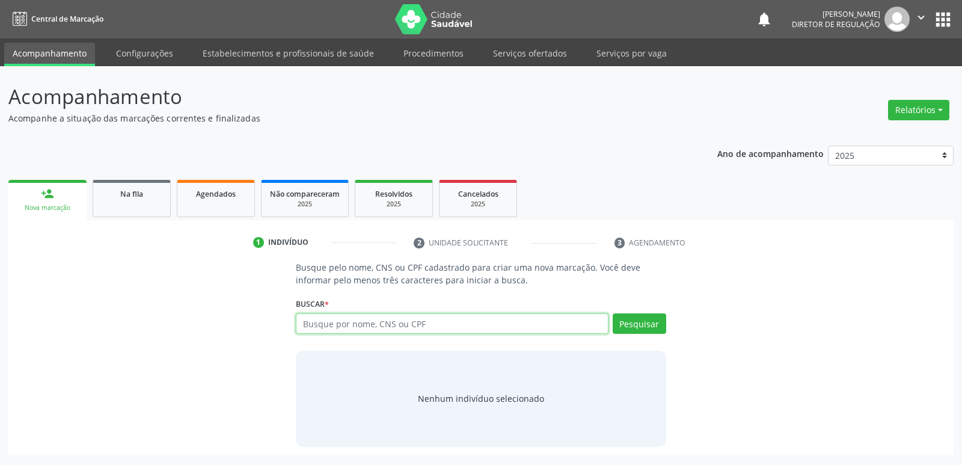
click at [413, 322] on input "text" at bounding box center [452, 323] width 312 height 20
paste input "700009039930109"
type input "700009039930109"
click at [646, 324] on button "Pesquisar" at bounding box center [640, 323] width 54 height 20
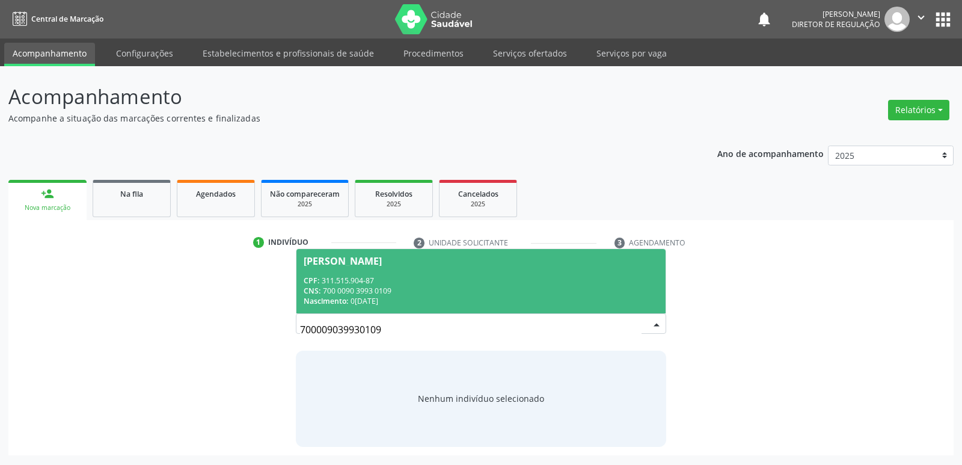
click at [382, 287] on div "CNS: 700 0090 3993 0109" at bounding box center [481, 291] width 354 height 10
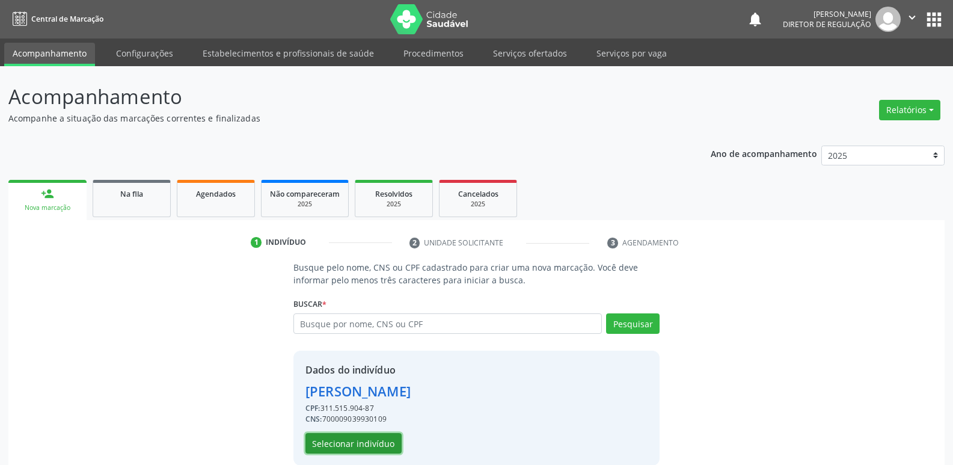
click at [369, 444] on button "Selecionar indivíduo" at bounding box center [353, 443] width 96 height 20
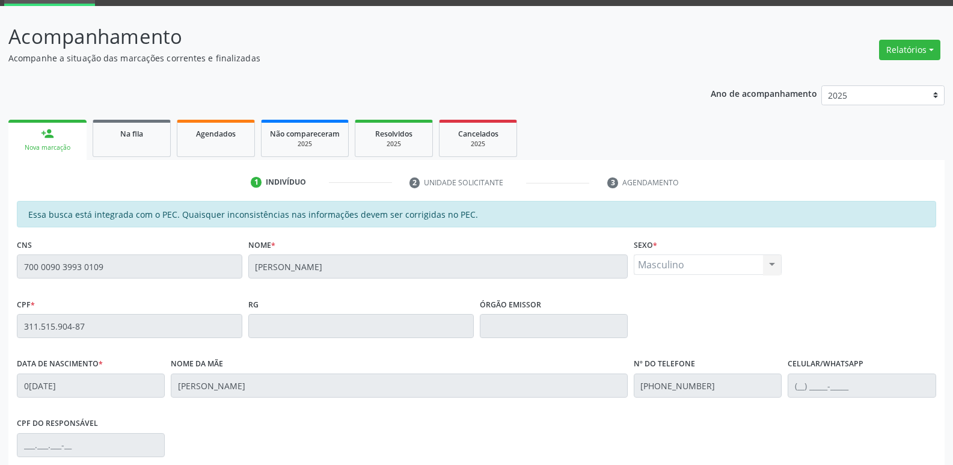
scroll to position [222, 0]
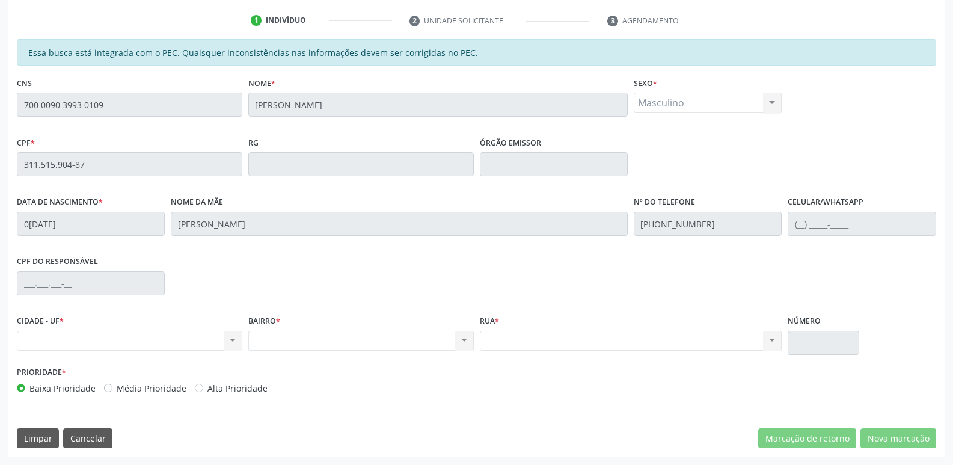
click at [151, 320] on div "CIDADE - UF * Nenhum resultado encontrado para: " " Não há nenhuma opção para s…" at bounding box center [129, 331] width 225 height 38
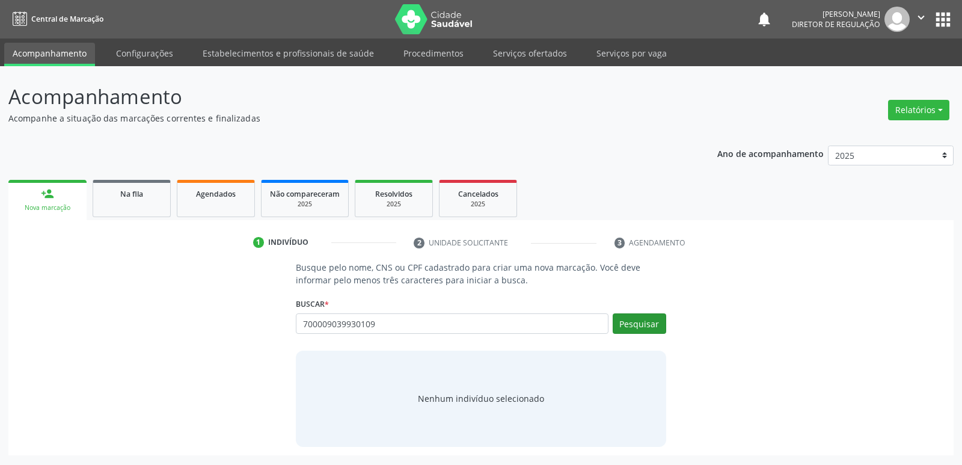
type input "700009039930109"
click at [642, 321] on button "Pesquisar" at bounding box center [640, 323] width 54 height 20
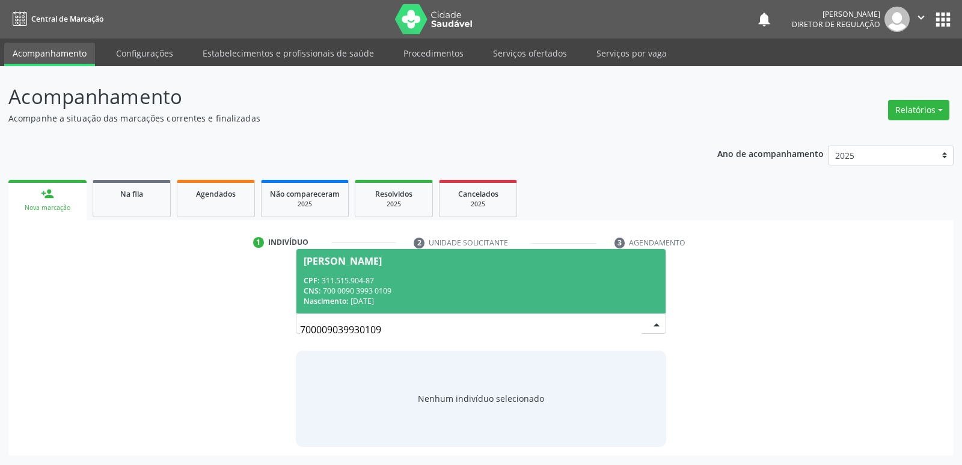
click at [363, 297] on div "Nascimento: 02/10/1962" at bounding box center [481, 301] width 354 height 10
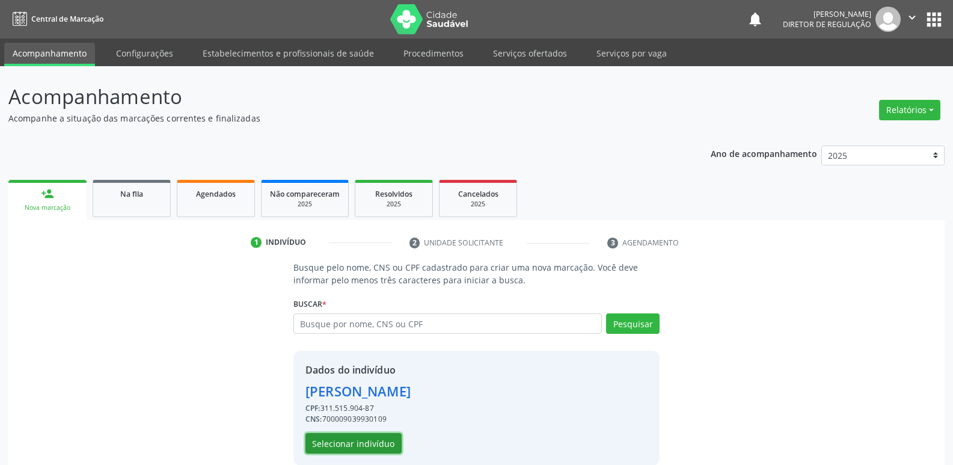
click at [376, 448] on button "Selecionar indivíduo" at bounding box center [353, 443] width 96 height 20
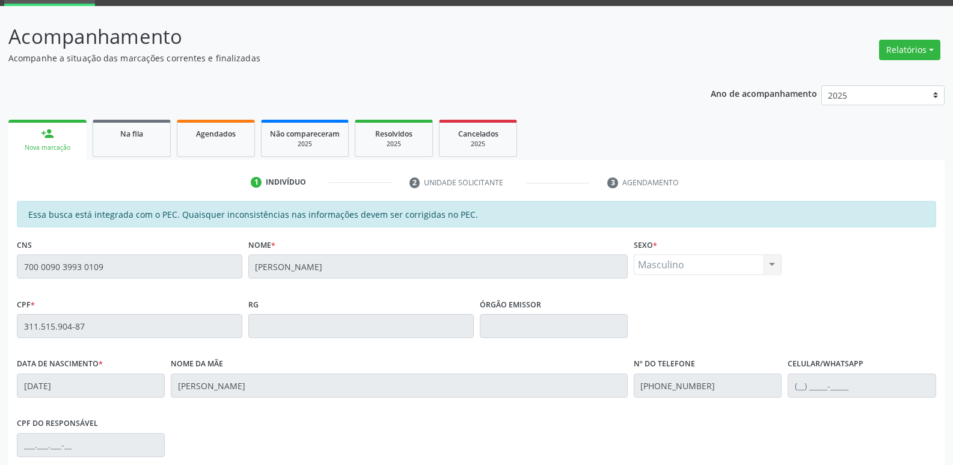
scroll to position [120, 0]
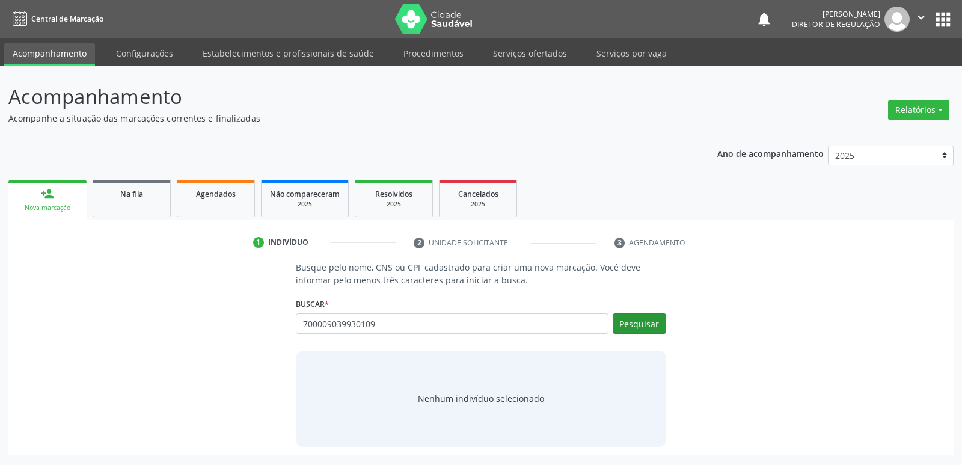
type input "700009039930109"
click at [650, 325] on button "Pesquisar" at bounding box center [640, 323] width 54 height 20
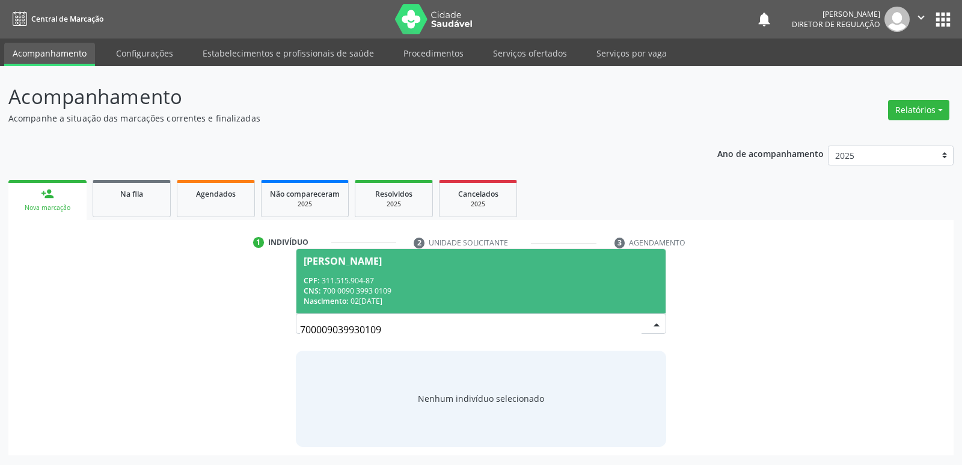
click at [354, 292] on div "CNS: 700 0090 3993 0109" at bounding box center [481, 291] width 354 height 10
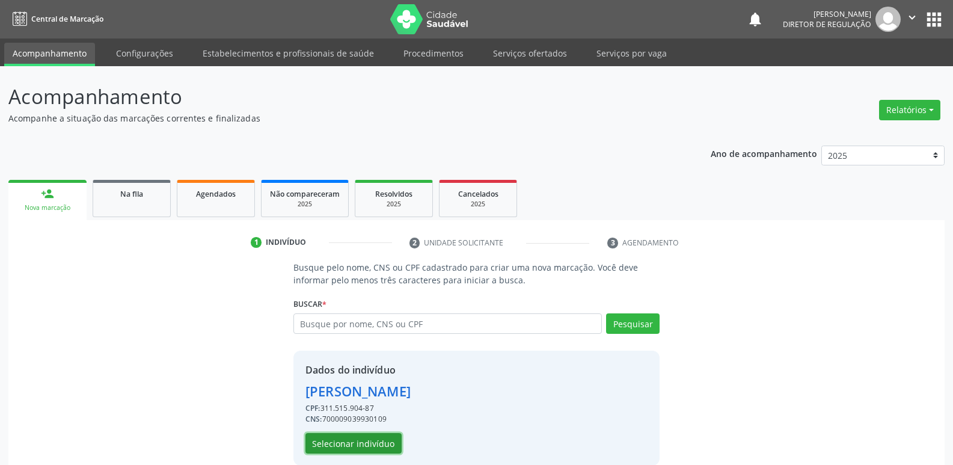
click at [352, 442] on button "Selecionar indivíduo" at bounding box center [353, 443] width 96 height 20
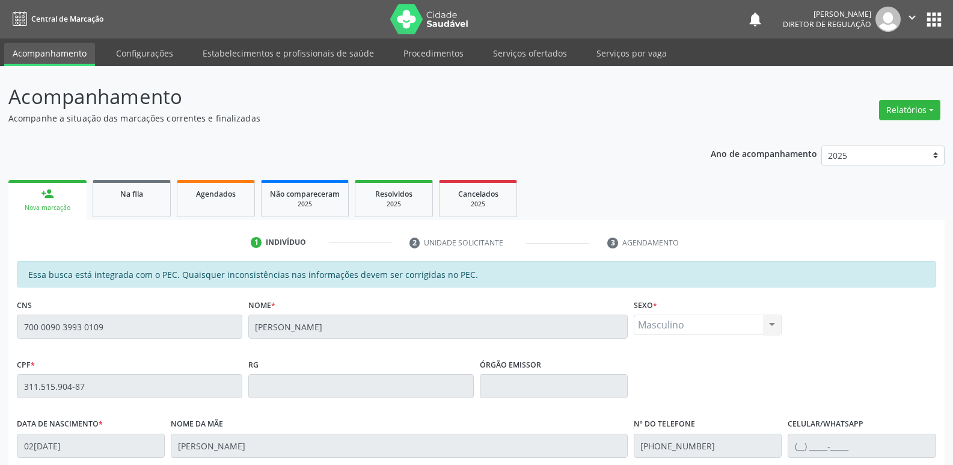
scroll to position [222, 0]
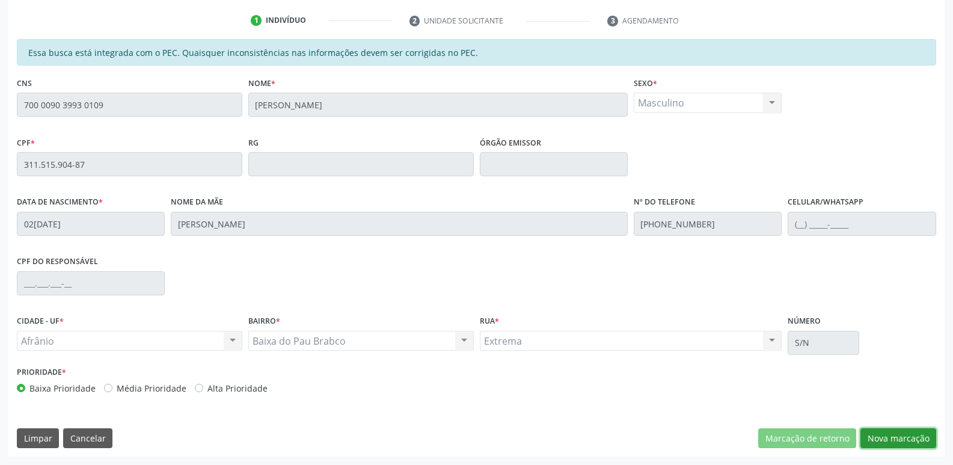
click at [899, 435] on button "Nova marcação" at bounding box center [898, 438] width 76 height 20
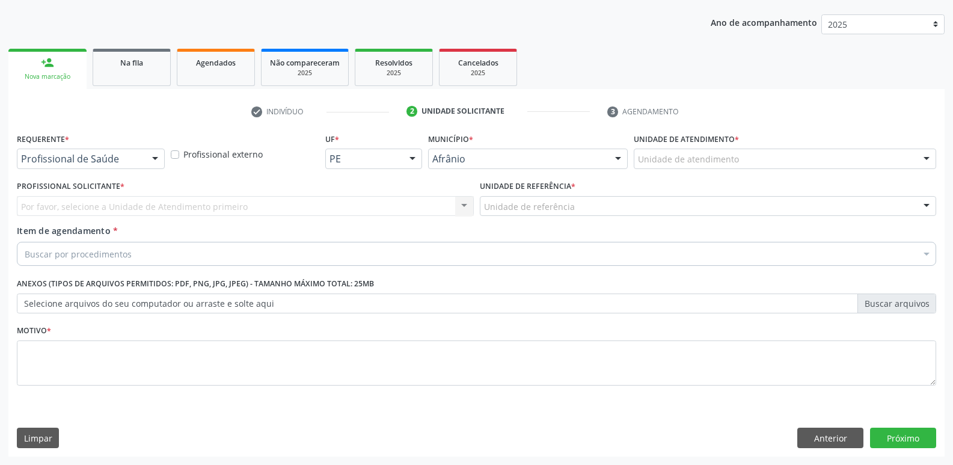
scroll to position [131, 0]
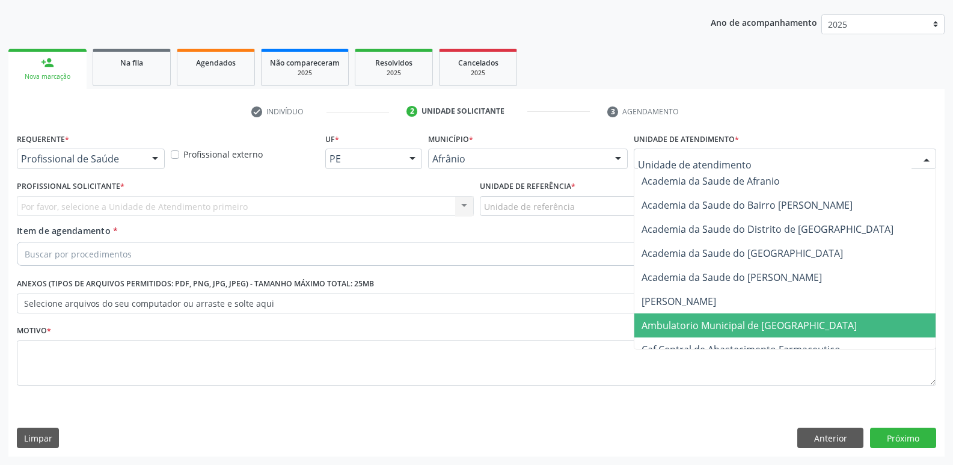
click at [674, 326] on span "Ambulatorio Municipal de [GEOGRAPHIC_DATA]" at bounding box center [749, 325] width 215 height 13
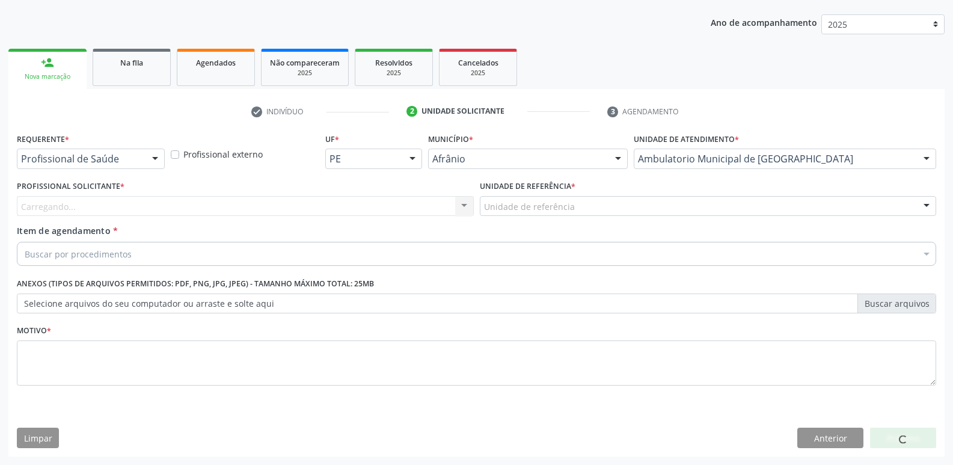
click at [594, 206] on div "Unidade de referência" at bounding box center [708, 206] width 457 height 20
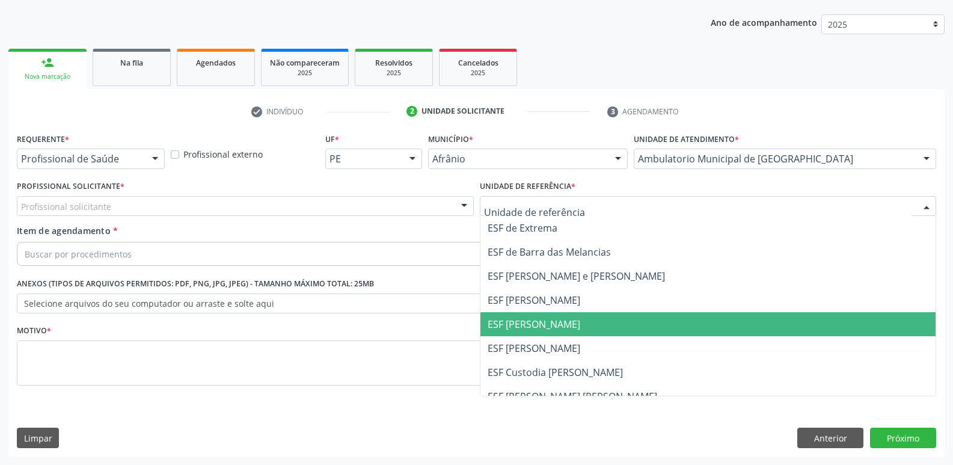
click at [560, 327] on span "ESF [PERSON_NAME]" at bounding box center [534, 323] width 93 height 13
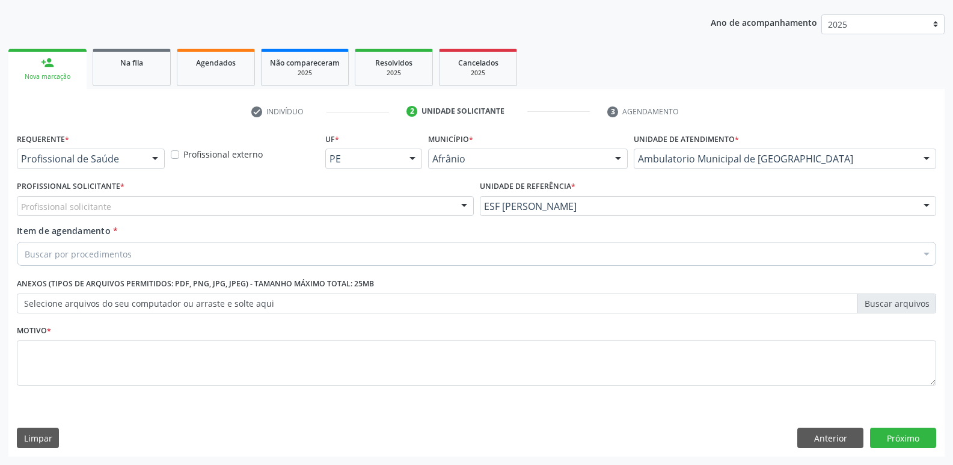
click at [364, 201] on div "Profissional solicitante" at bounding box center [245, 206] width 457 height 20
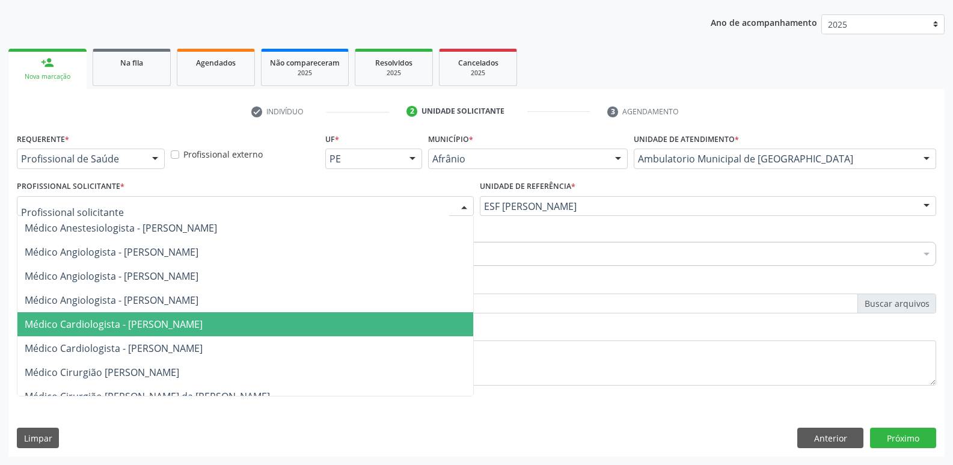
click at [349, 323] on span "Médico Cardiologista - [PERSON_NAME]" at bounding box center [245, 324] width 456 height 24
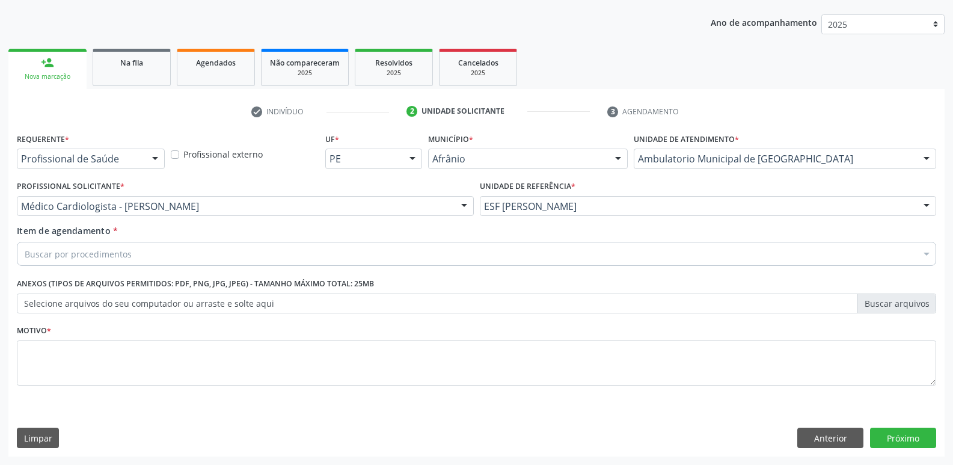
click at [198, 254] on div "Buscar por procedimentos" at bounding box center [476, 254] width 919 height 24
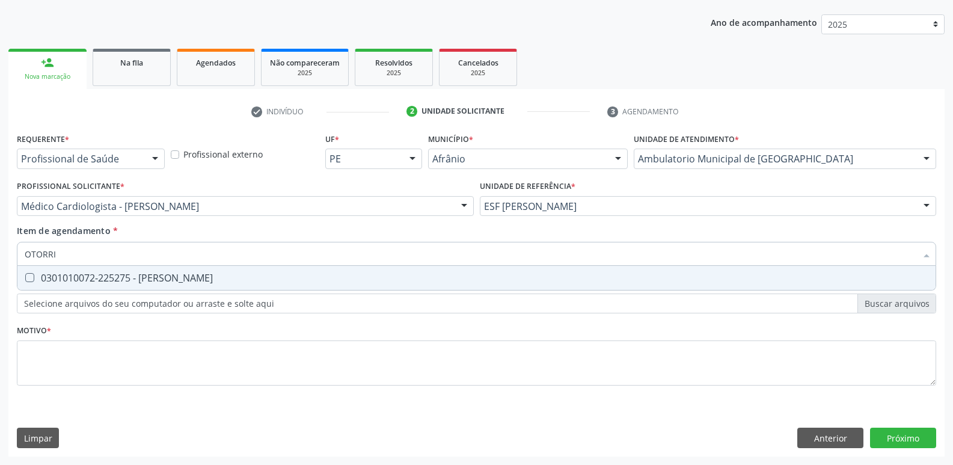
type input "OTORRIN"
click at [200, 278] on div "0301010072-225275 - [PERSON_NAME]" at bounding box center [477, 278] width 904 height 10
checkbox Otorrinolaringologista "true"
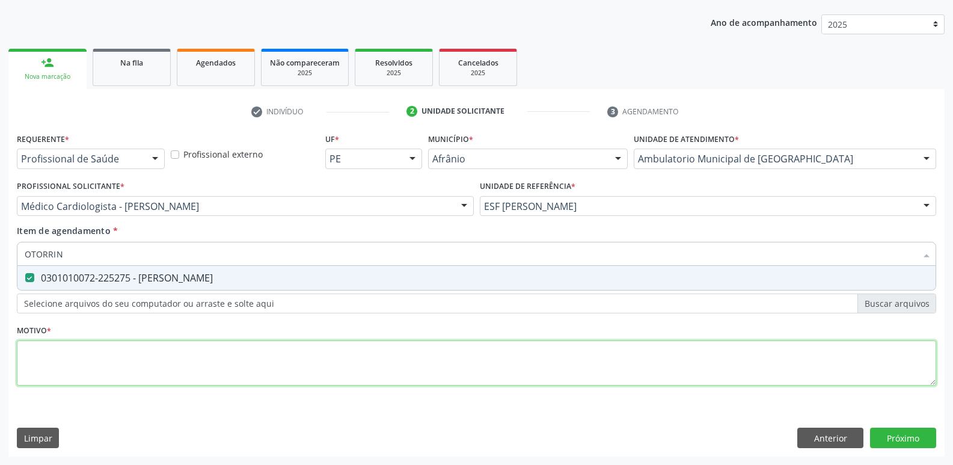
click at [208, 361] on div "Requerente * Profissional de Saúde Profissional de Saúde Paciente Nenhum result…" at bounding box center [476, 266] width 919 height 272
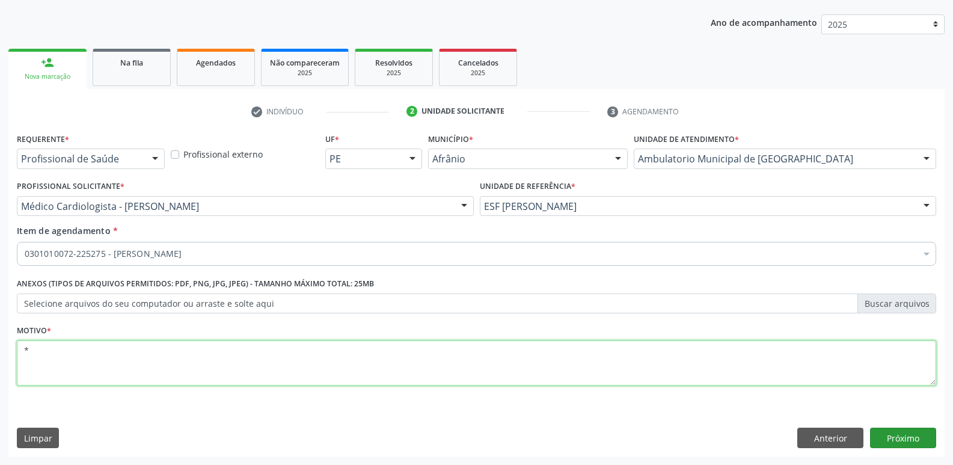
type textarea "*"
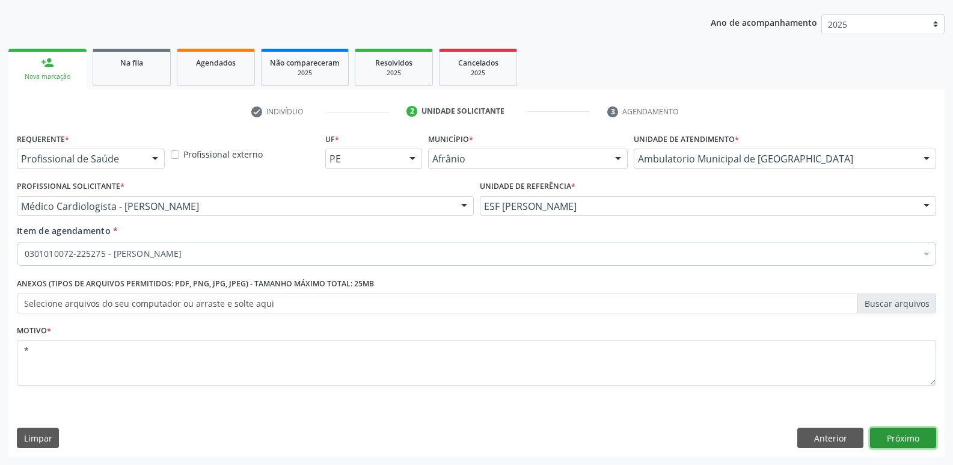
click at [880, 440] on button "Próximo" at bounding box center [903, 437] width 66 height 20
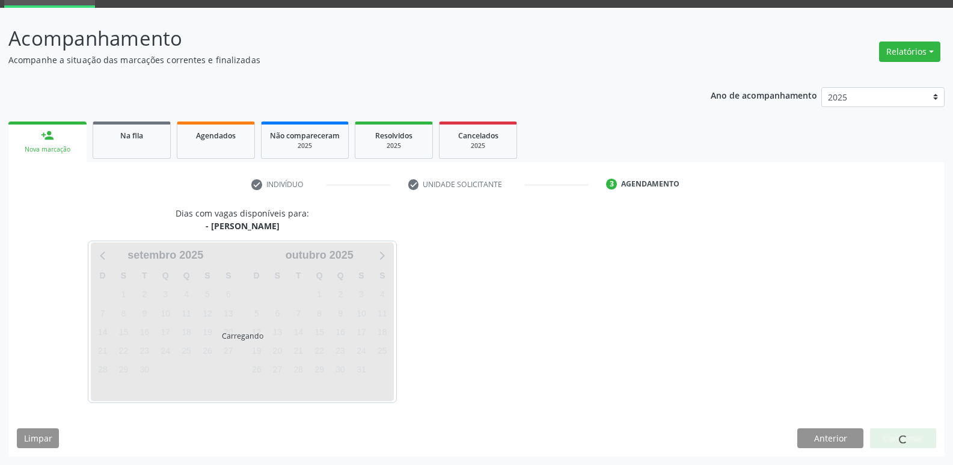
scroll to position [58, 0]
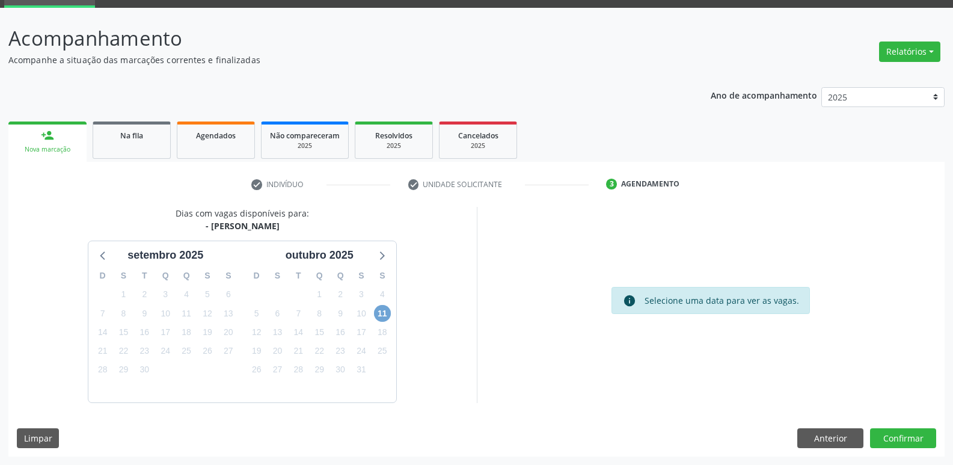
click at [382, 315] on span "11" at bounding box center [382, 313] width 17 height 17
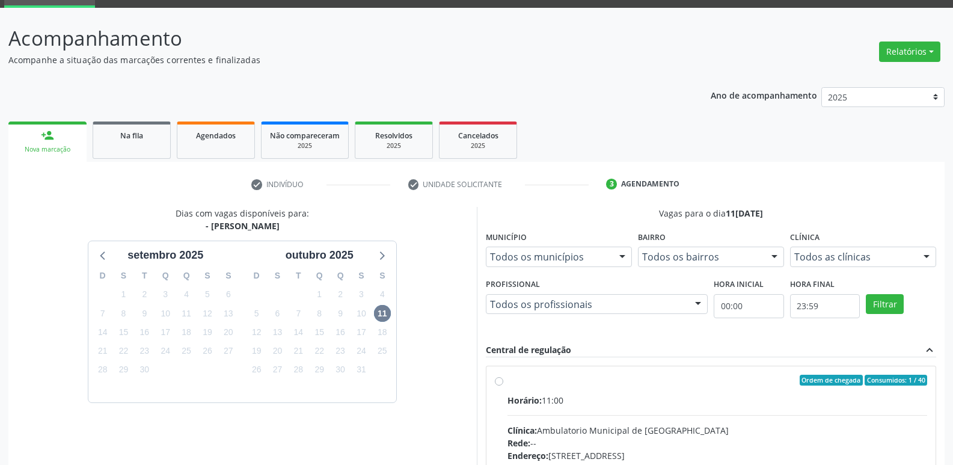
click at [519, 376] on div "Ordem de chegada Consumidos: 1 / 40" at bounding box center [717, 380] width 420 height 11
click at [503, 376] on input "Ordem de chegada Consumidos: 1 / 40 Horário: 11:00 Clínica: Ambulatorio Municip…" at bounding box center [499, 380] width 8 height 11
radio input "true"
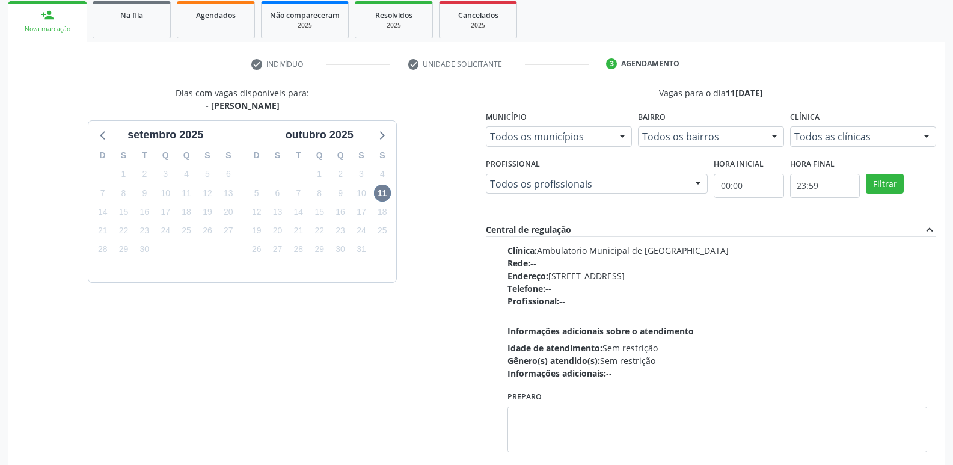
scroll to position [254, 0]
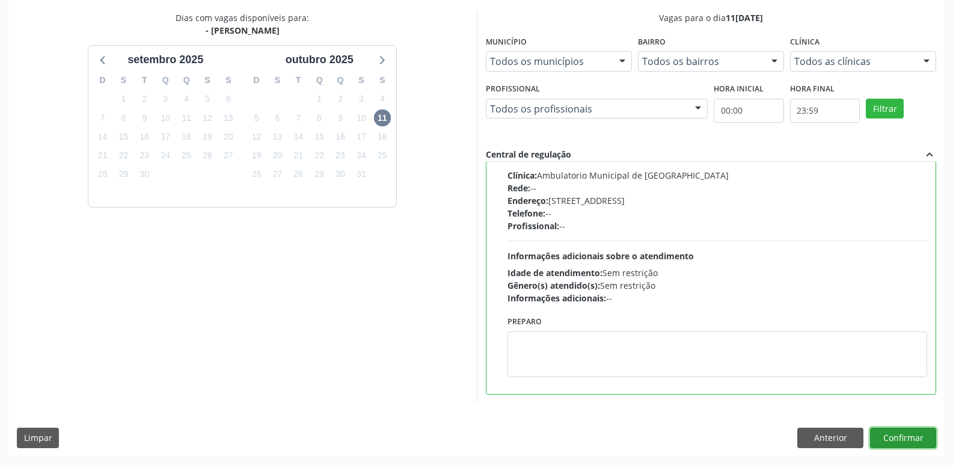
click at [921, 438] on button "Confirmar" at bounding box center [903, 437] width 66 height 20
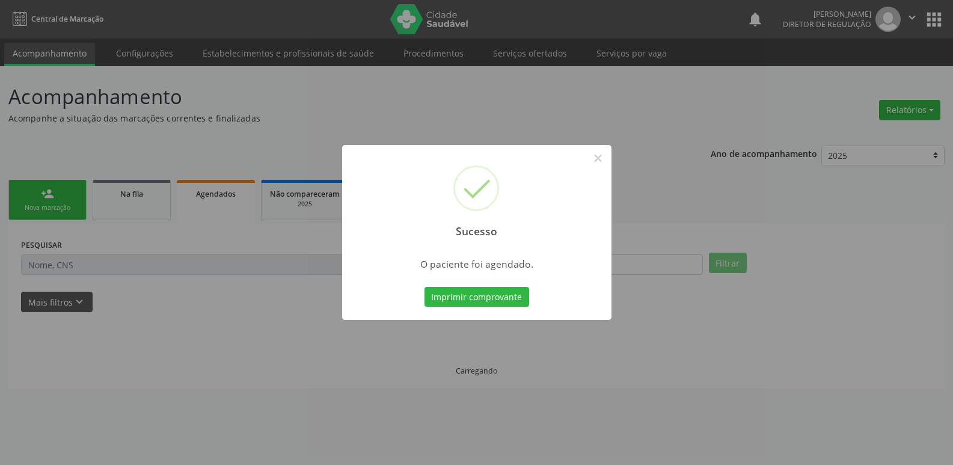
scroll to position [0, 0]
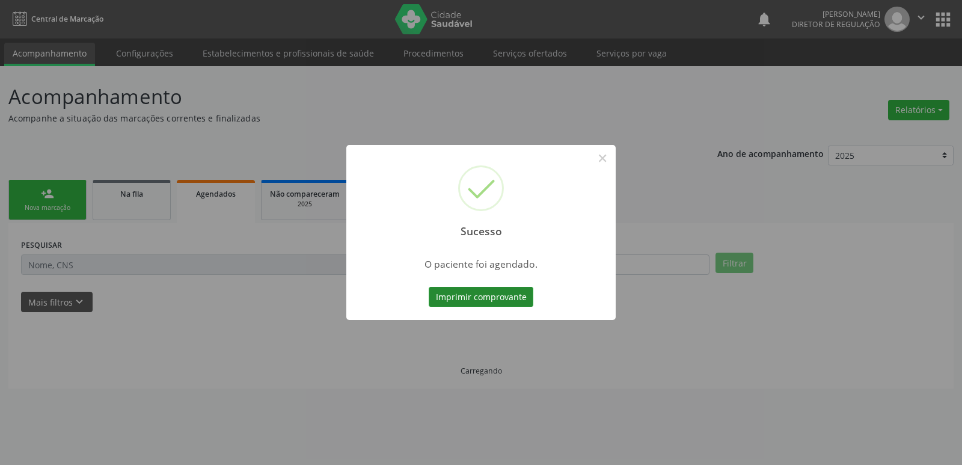
click at [464, 298] on button "Imprimir comprovante" at bounding box center [481, 297] width 105 height 20
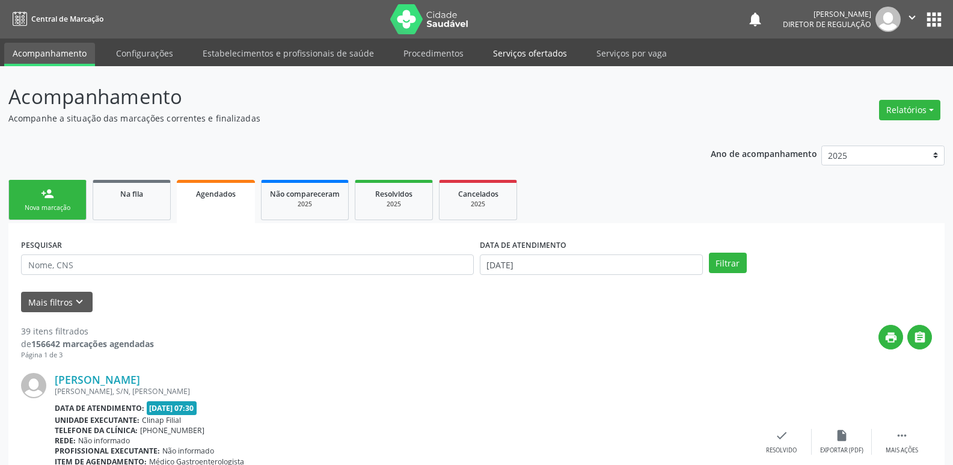
click at [528, 49] on link "Serviços ofertados" at bounding box center [530, 53] width 91 height 21
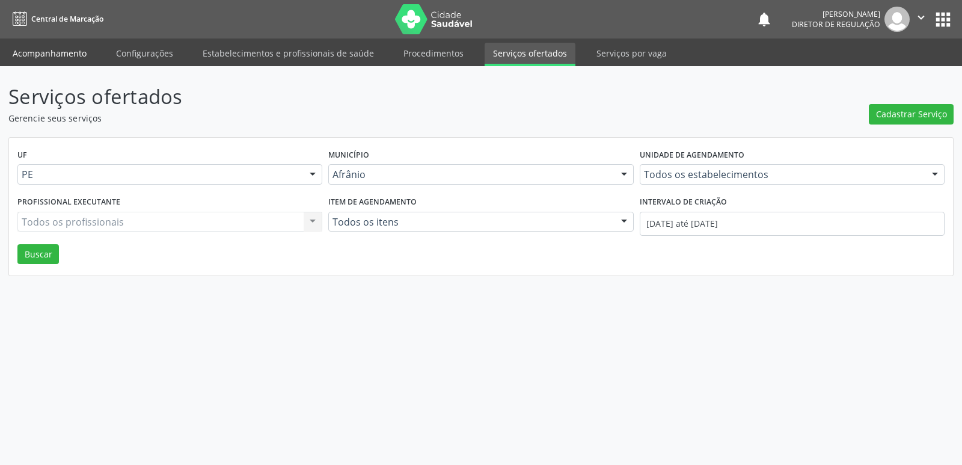
click at [57, 50] on link "Acompanhamento" at bounding box center [49, 53] width 91 height 21
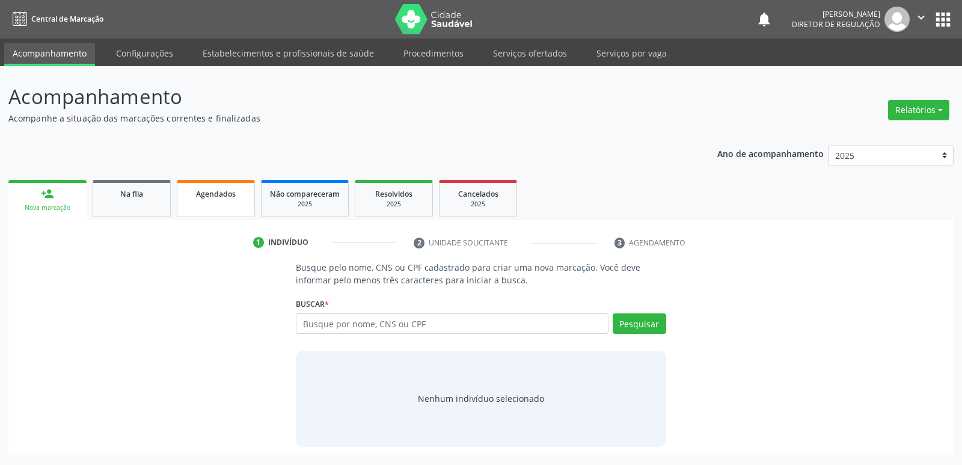
click at [231, 198] on span "Agendados" at bounding box center [216, 194] width 40 height 10
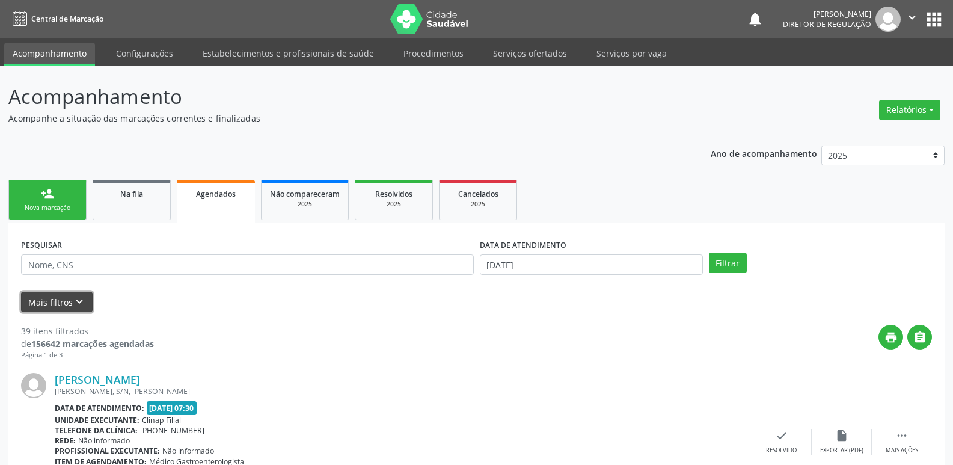
click at [81, 299] on icon "keyboard_arrow_down" at bounding box center [79, 301] width 13 height 13
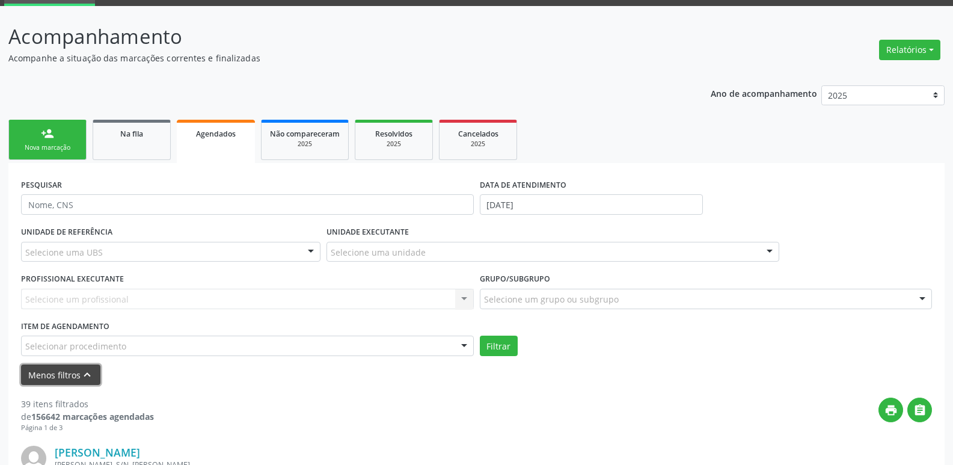
scroll to position [120, 0]
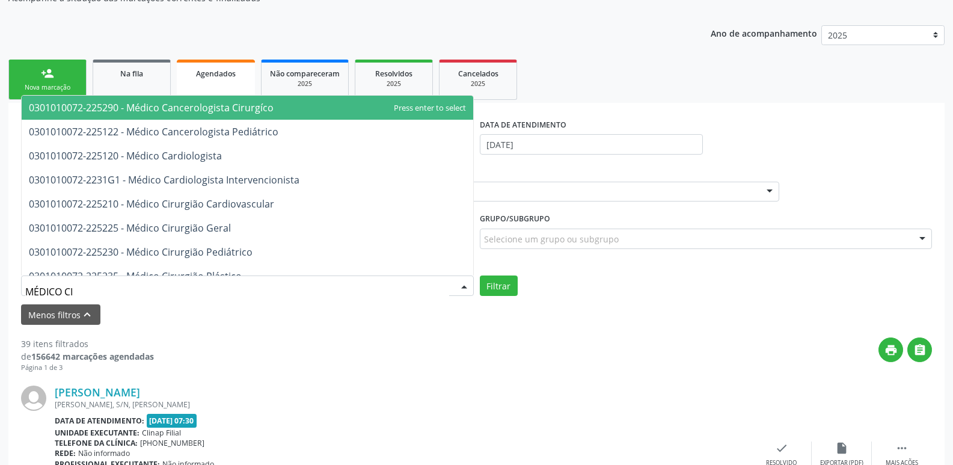
type input "MÉDICO CIR"
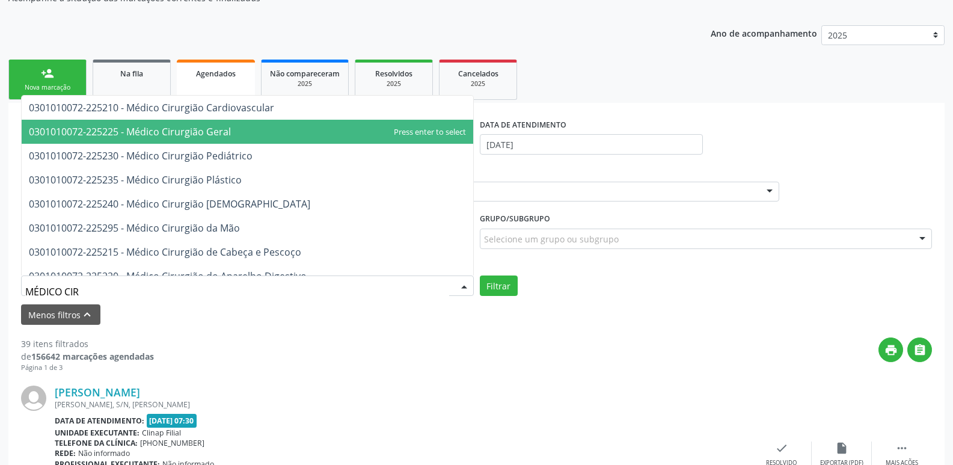
click at [186, 132] on span "0301010072-225225 - Médico Cirurgião Geral" at bounding box center [130, 131] width 202 height 13
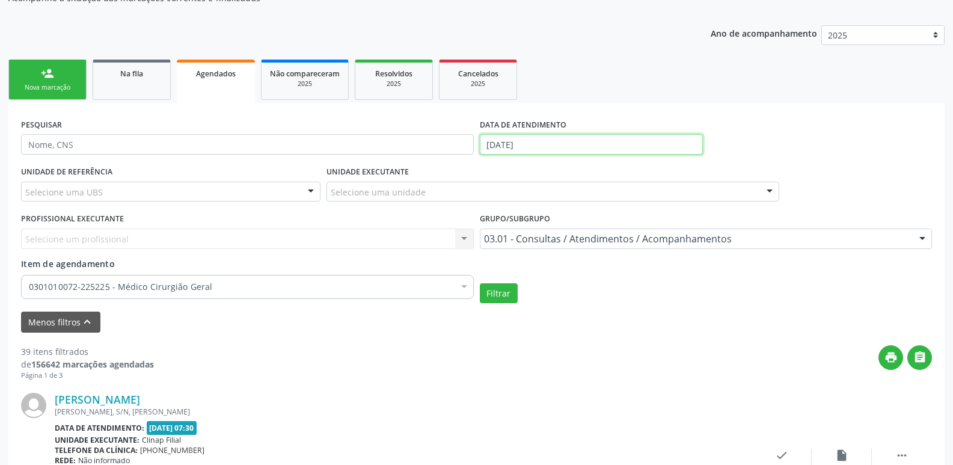
click at [550, 142] on input "19[DATE]" at bounding box center [591, 144] width 223 height 20
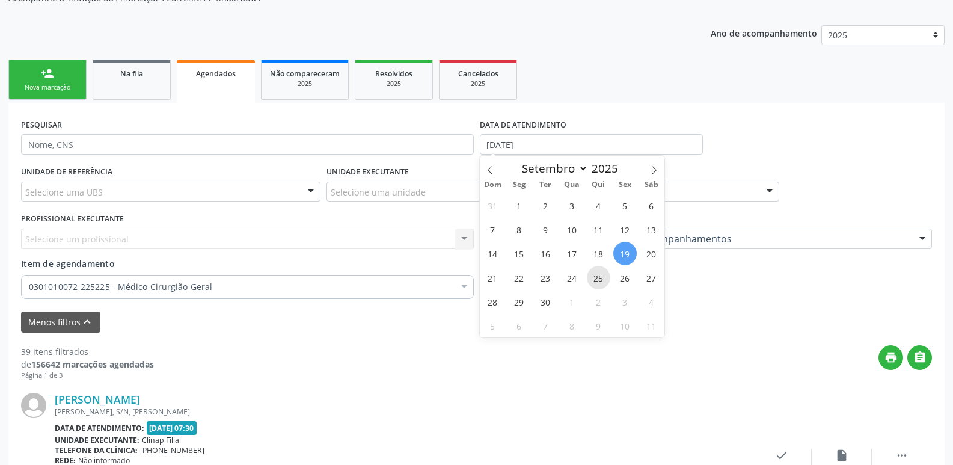
click at [595, 280] on span "25" at bounding box center [598, 277] width 23 height 23
type input "25/09/2025"
click at [595, 280] on span "25" at bounding box center [598, 277] width 23 height 23
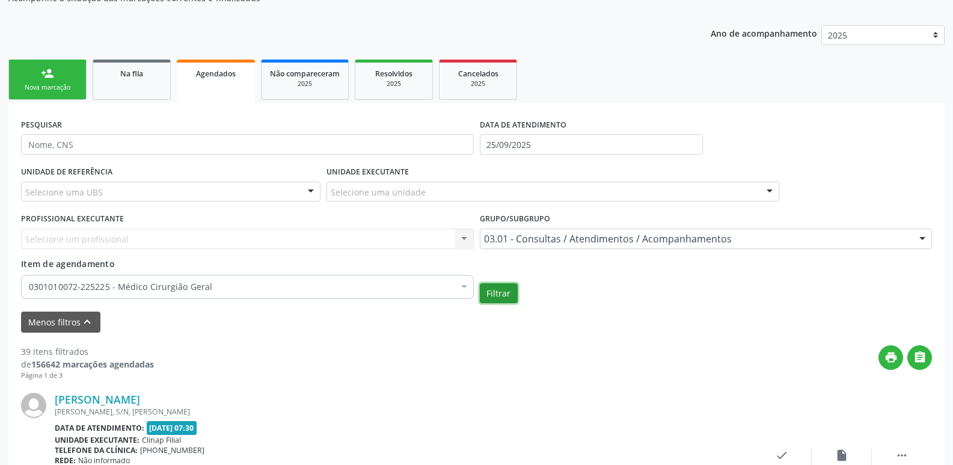
click at [509, 296] on button "Filtrar" at bounding box center [499, 293] width 38 height 20
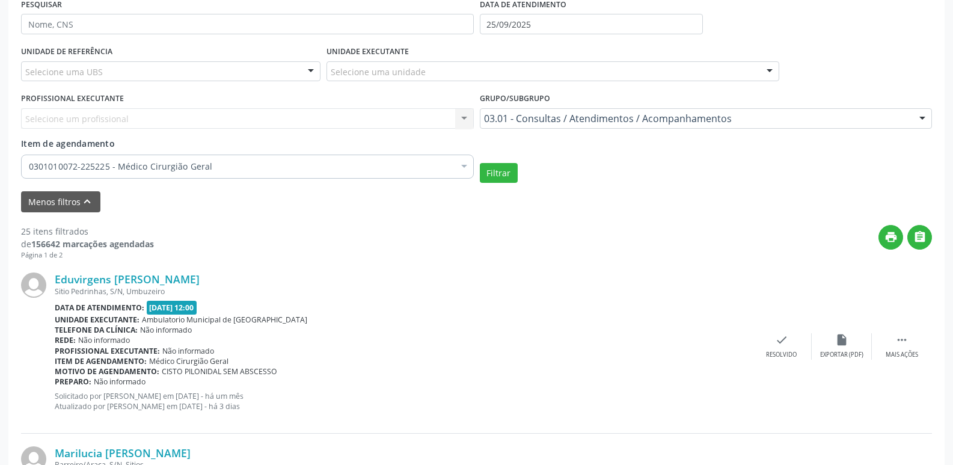
scroll to position [60, 0]
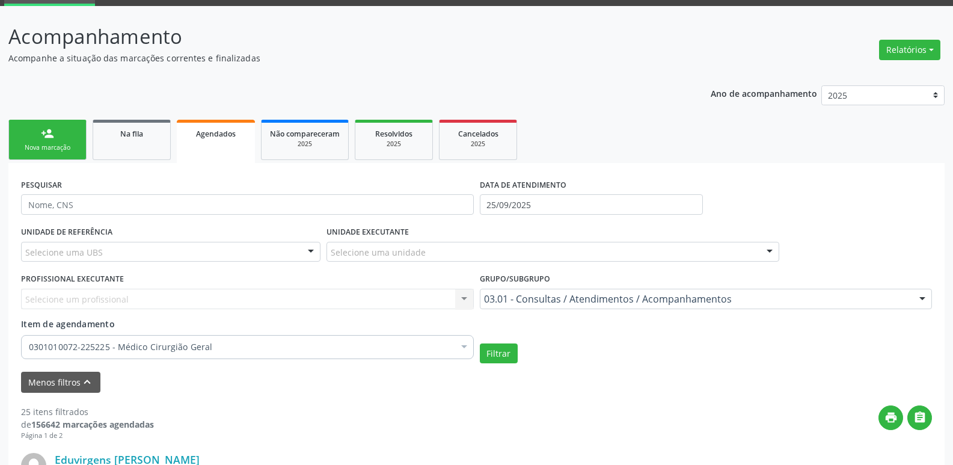
click at [67, 147] on div "Nova marcação" at bounding box center [47, 147] width 60 height 9
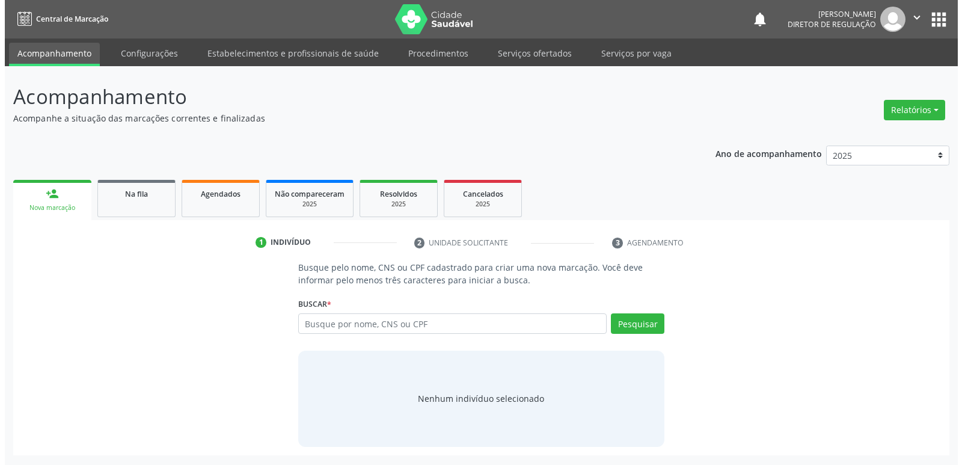
scroll to position [0, 0]
